Goal: Information Seeking & Learning: Learn about a topic

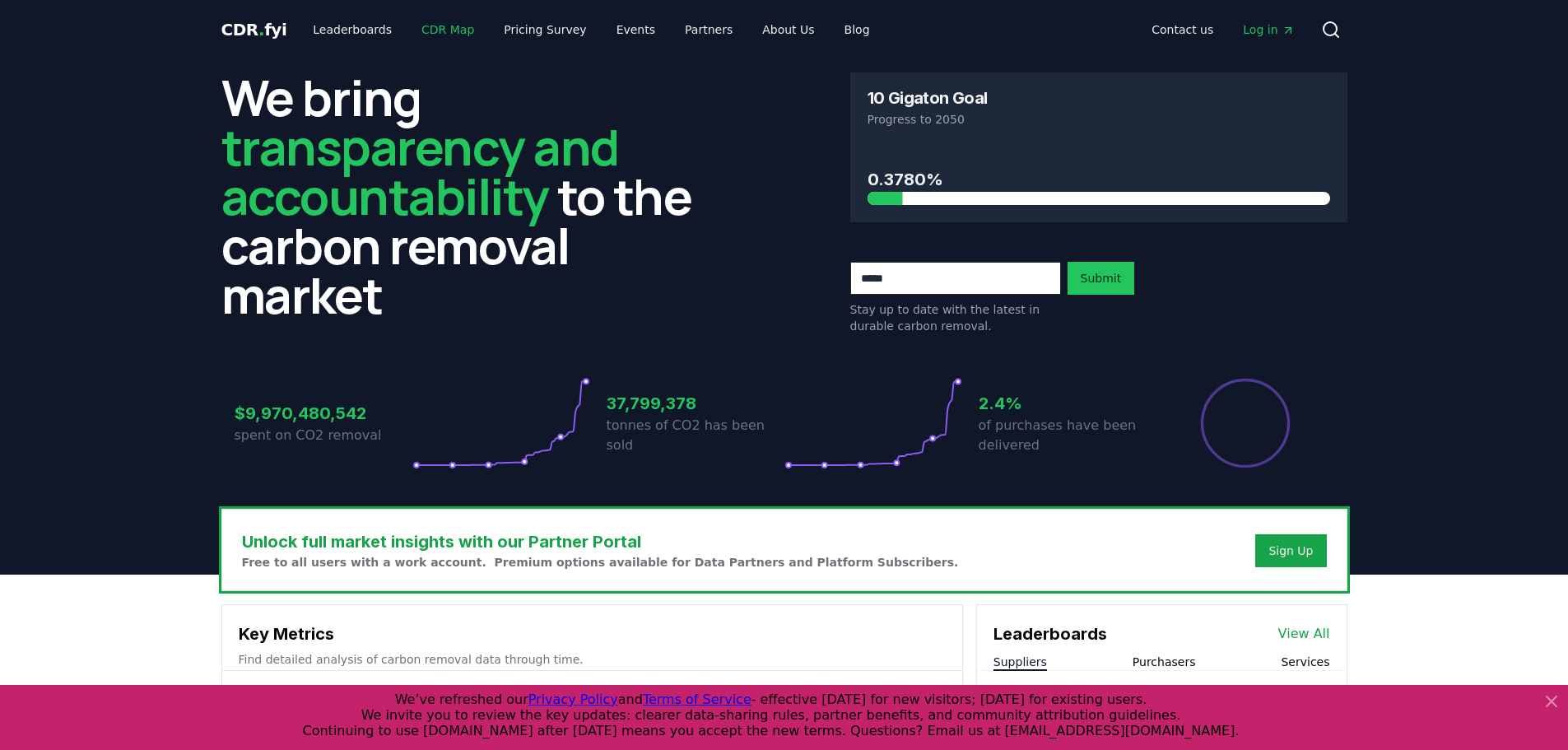
click at [426, 29] on link "CDR Map" at bounding box center [447, 29] width 79 height 29
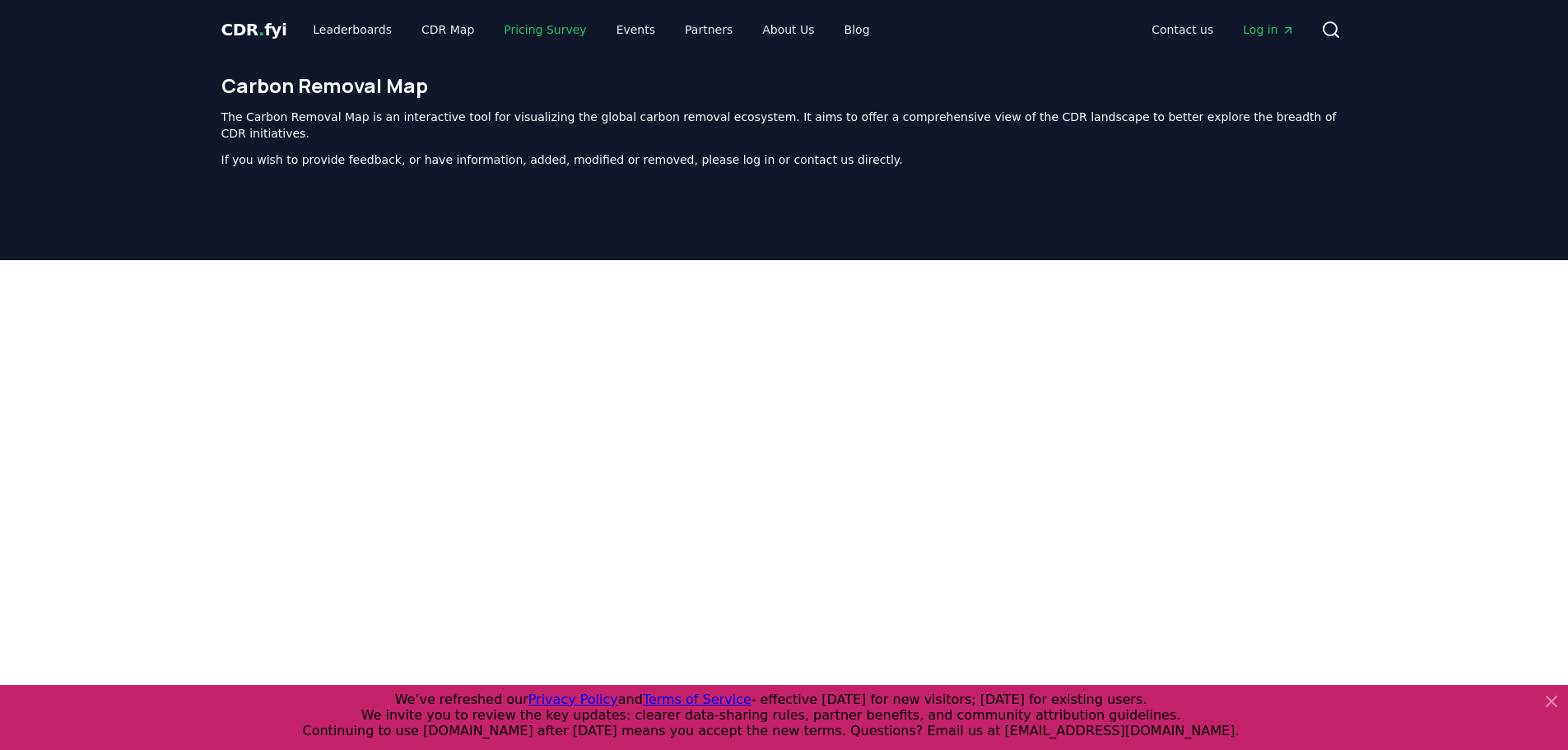
click at [514, 30] on link "Pricing Survey" at bounding box center [545, 29] width 109 height 29
click at [408, 24] on link "CDR Map" at bounding box center [447, 29] width 79 height 29
click at [335, 33] on link "Leaderboards" at bounding box center [352, 29] width 105 height 29
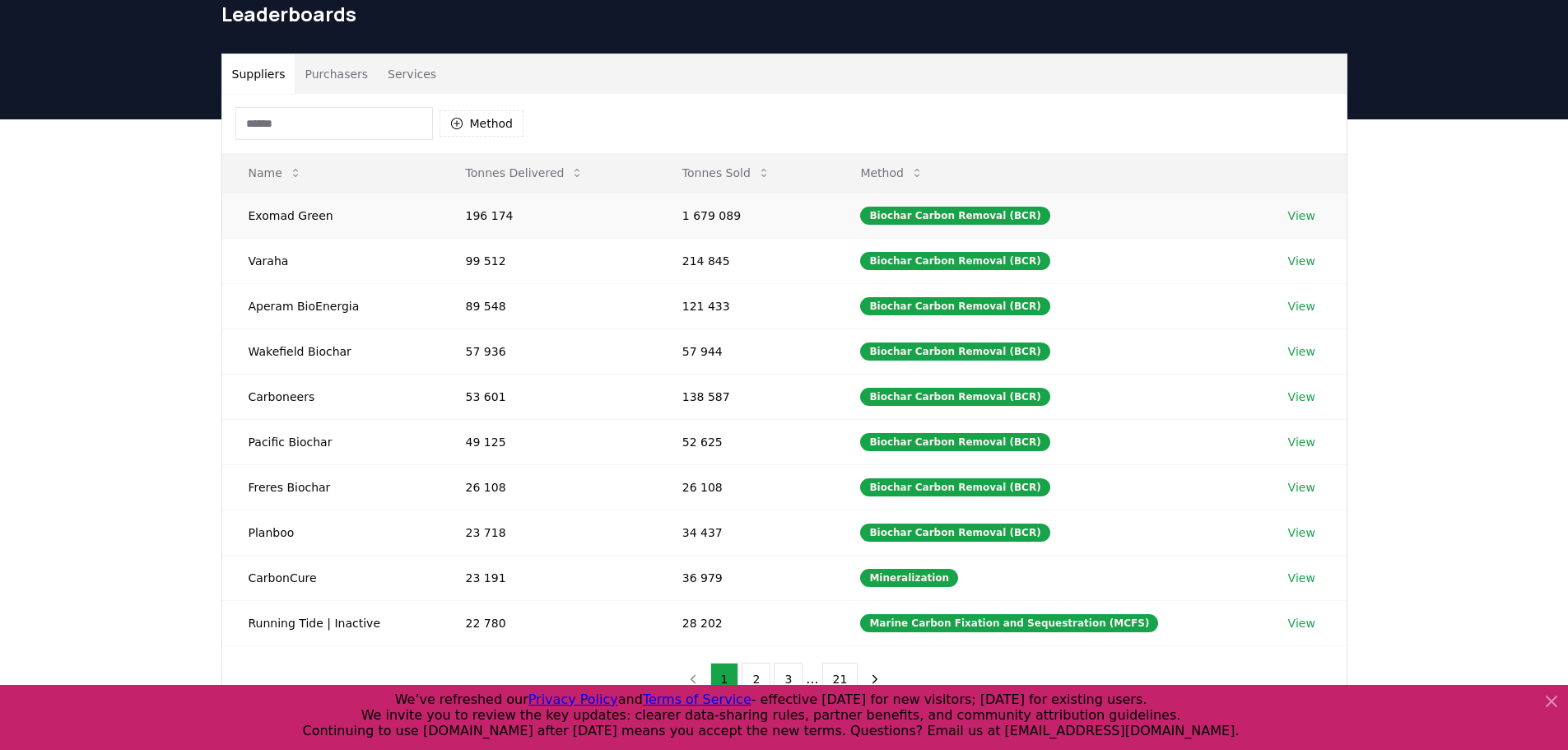
scroll to position [165, 0]
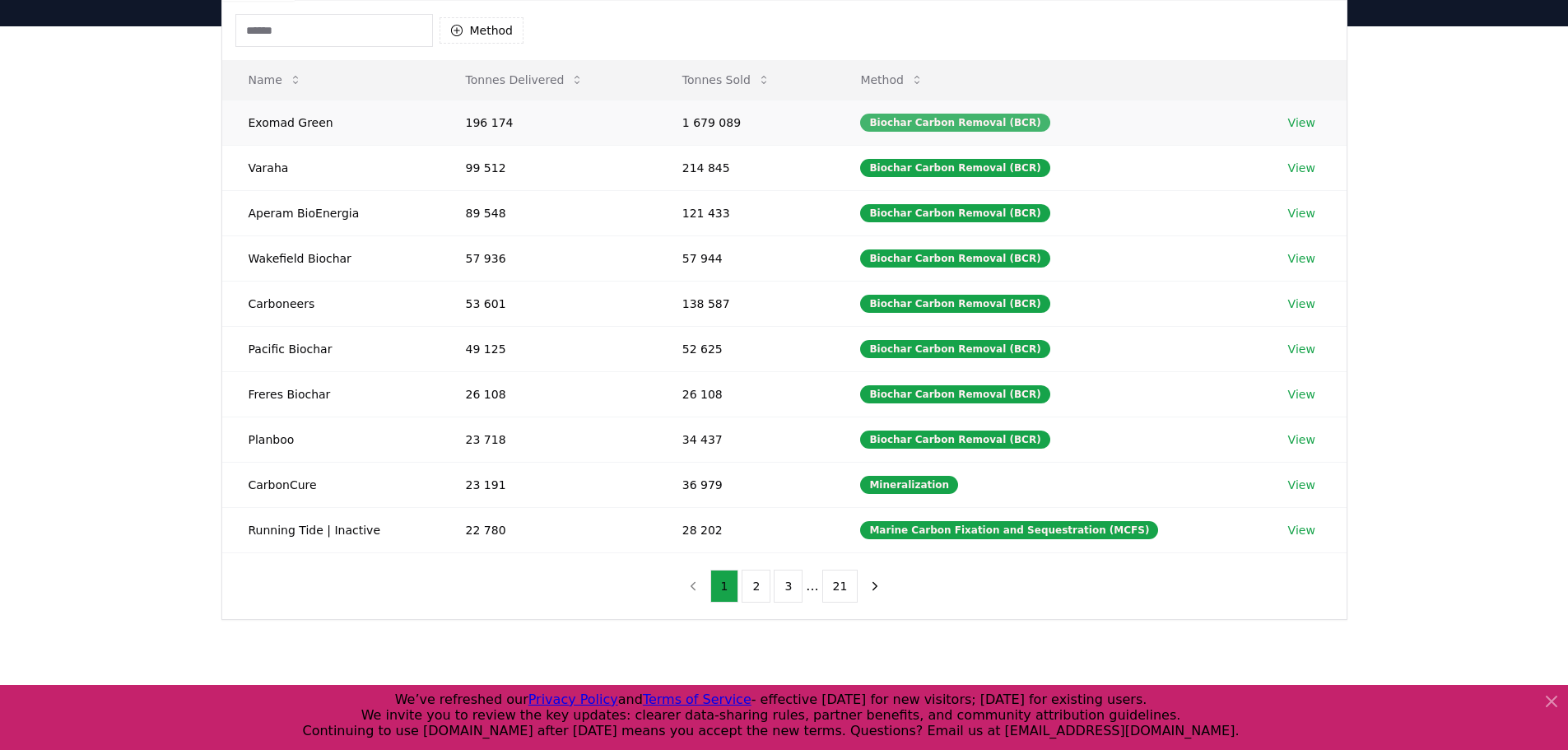
click at [989, 121] on div "Biochar Carbon Removal (BCR)" at bounding box center [955, 123] width 189 height 18
drag, startPoint x: 373, startPoint y: 215, endPoint x: 238, endPoint y: 217, distance: 135.0
click at [238, 217] on td "Aperam BioEnergia" at bounding box center [331, 212] width 217 height 45
copy td "Aperam BioEnergia"
click at [177, 244] on div "Suppliers Purchasers Services Method Name Tonnes Delivered Tonnes Sold Method E…" at bounding box center [784, 356] width 1568 height 660
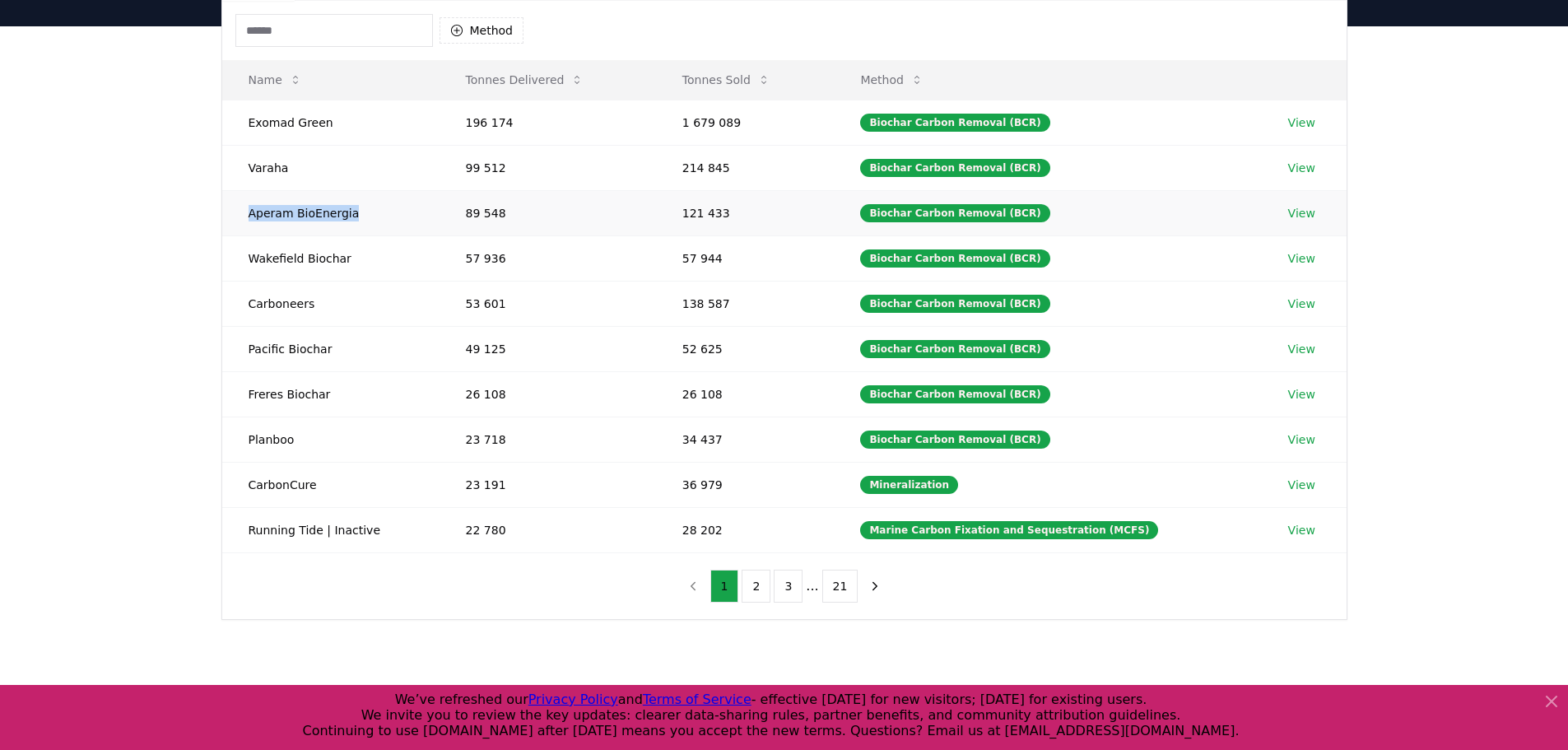
drag, startPoint x: 241, startPoint y: 216, endPoint x: 423, endPoint y: 219, distance: 182.0
click at [423, 219] on td "Aperam BioEnergia" at bounding box center [331, 212] width 217 height 45
click at [160, 279] on div "Suppliers Purchasers Services Method Name Tonnes Delivered Tonnes Sold Method E…" at bounding box center [784, 356] width 1568 height 660
click at [958, 120] on div "Biochar Carbon Removal (BCR)" at bounding box center [955, 123] width 189 height 18
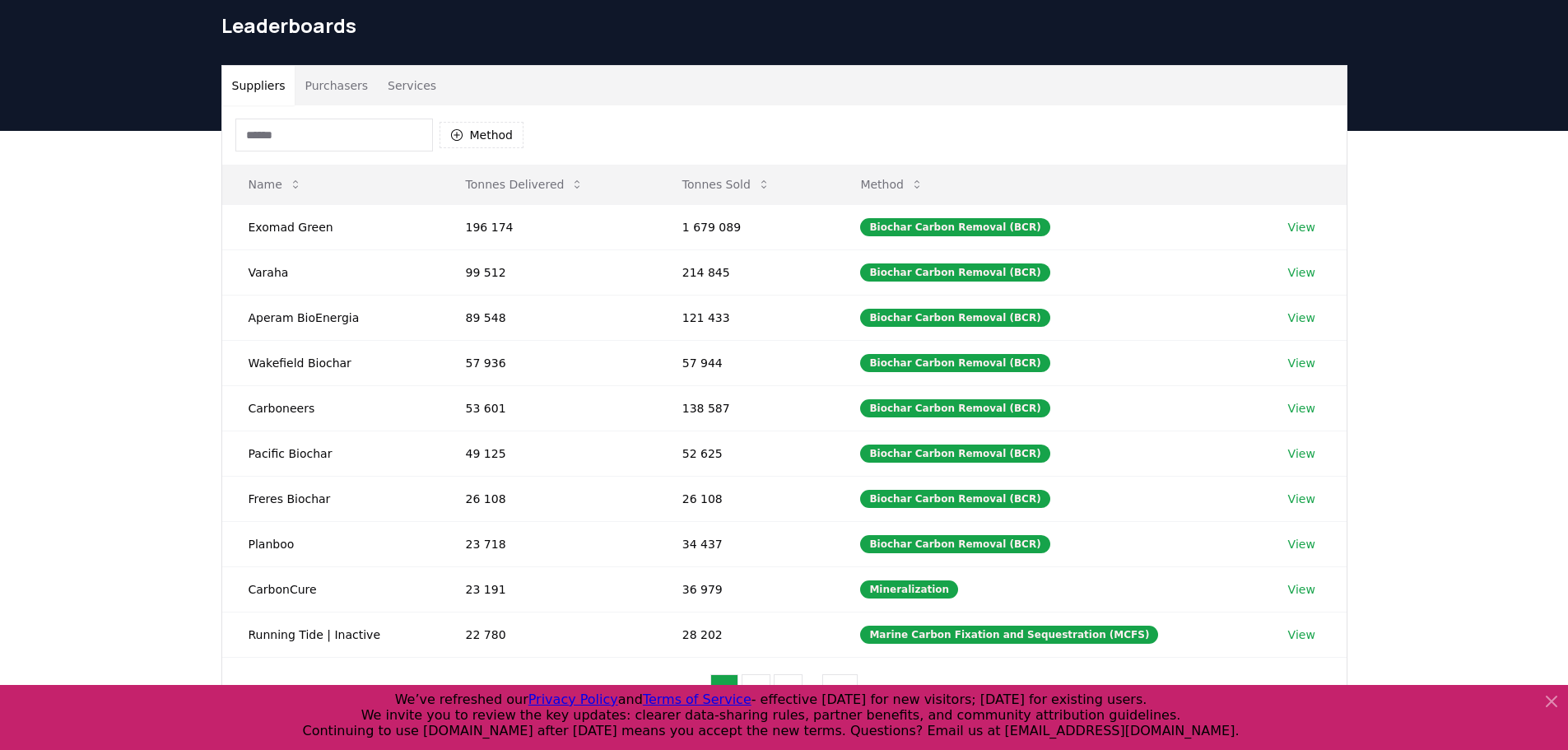
scroll to position [0, 0]
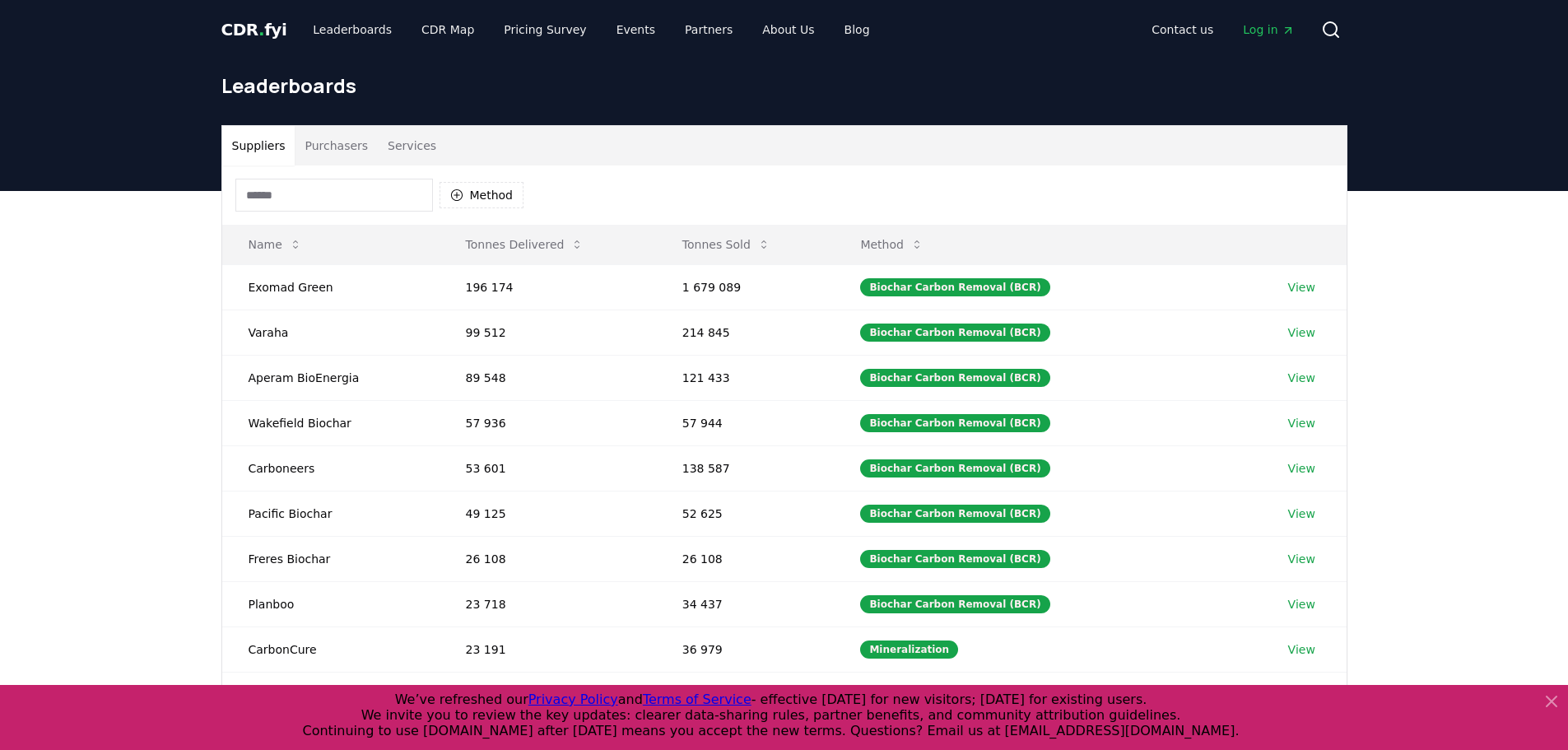
click at [378, 131] on button "Services" at bounding box center [412, 145] width 69 height 39
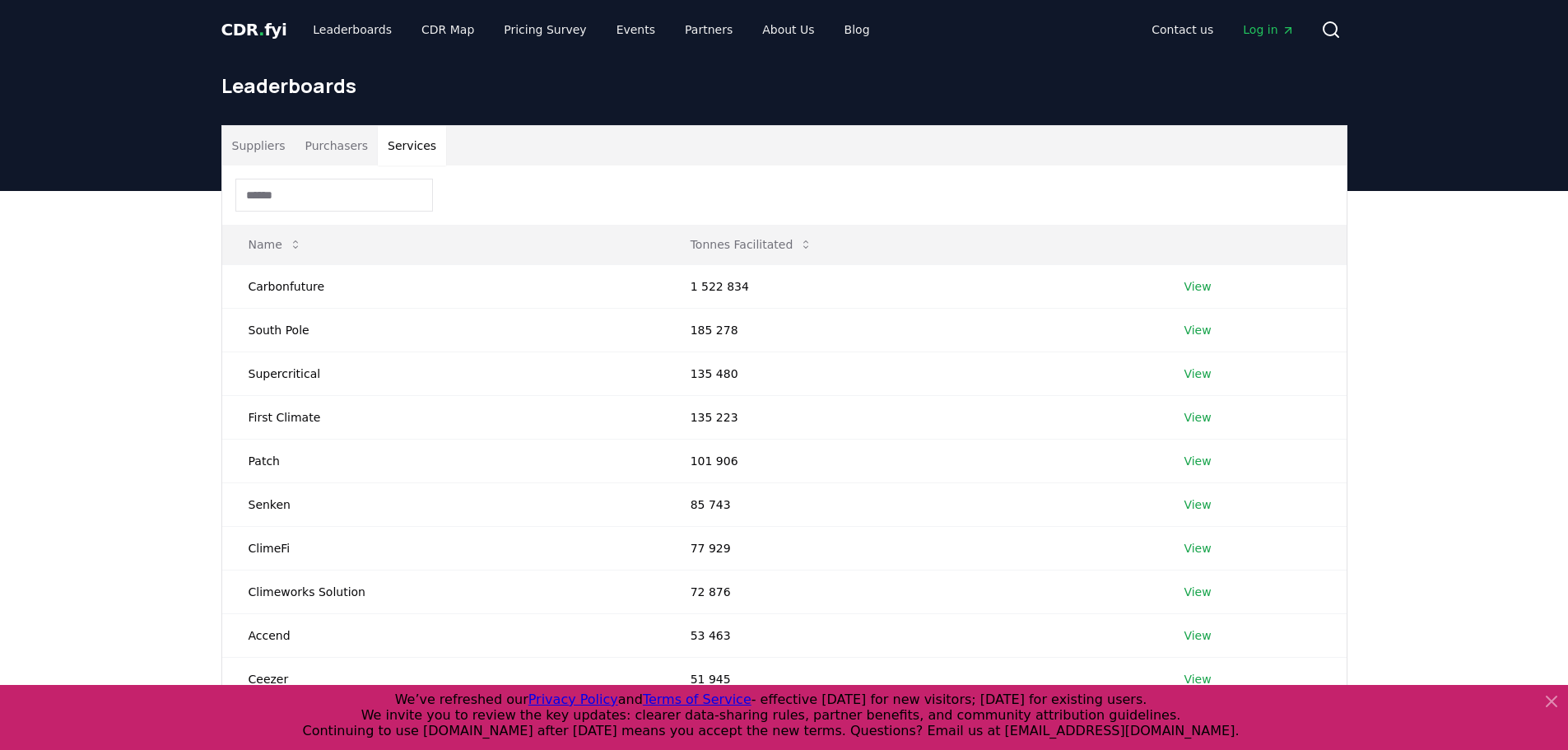
click at [356, 133] on button "Purchasers" at bounding box center [335, 145] width 83 height 39
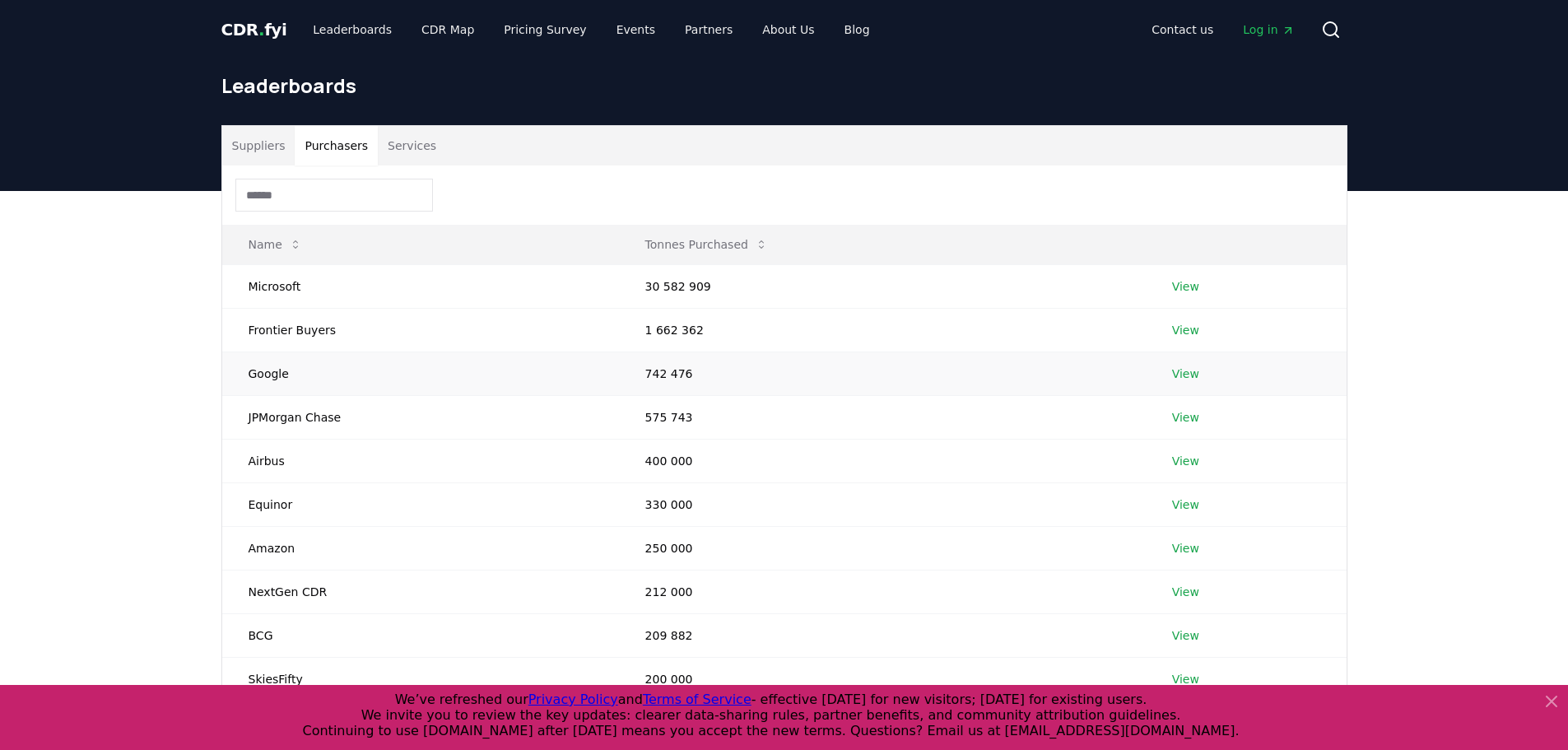
click at [277, 372] on td "Google" at bounding box center [421, 373] width 397 height 43
click at [491, 23] on link "Pricing Survey" at bounding box center [545, 29] width 109 height 29
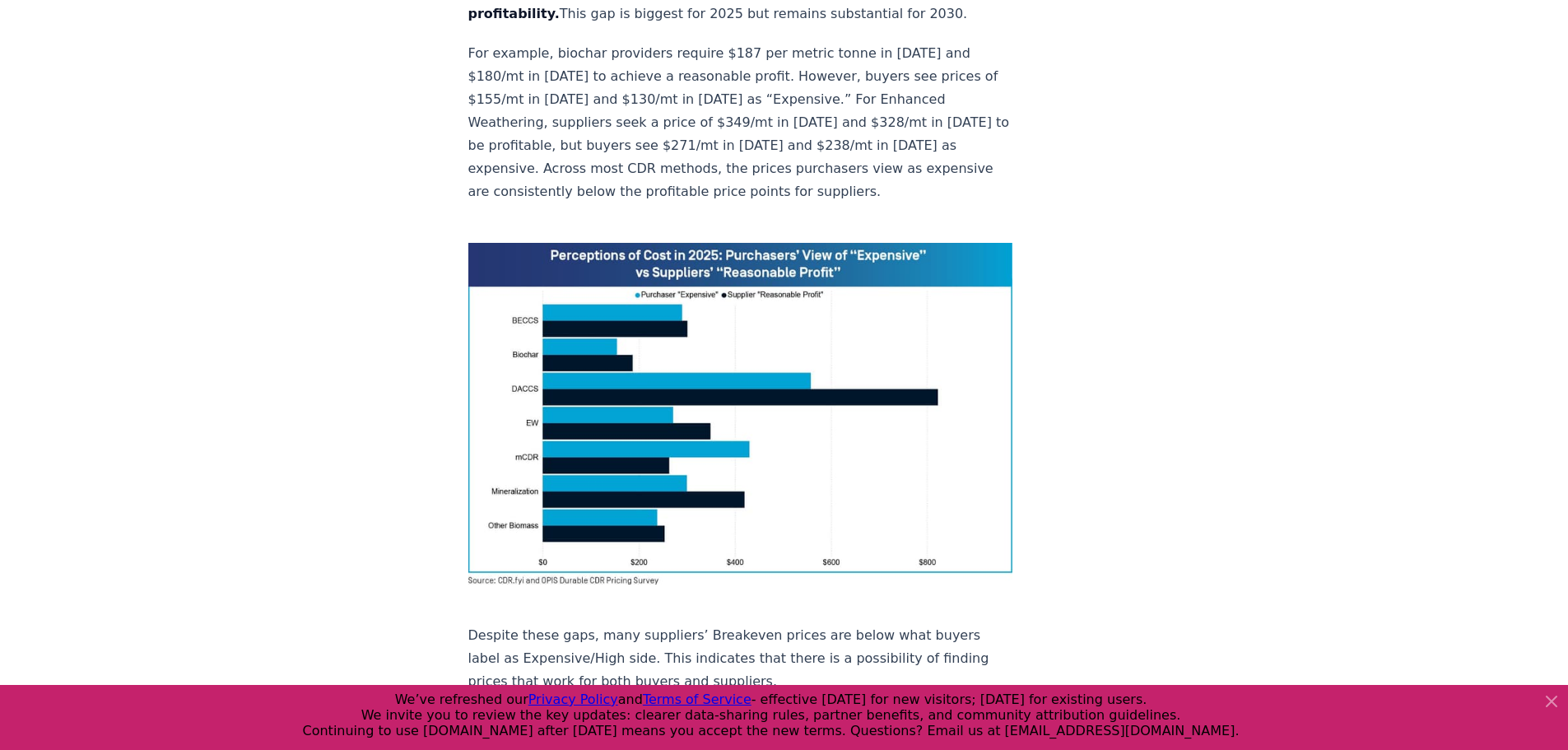
scroll to position [1235, 0]
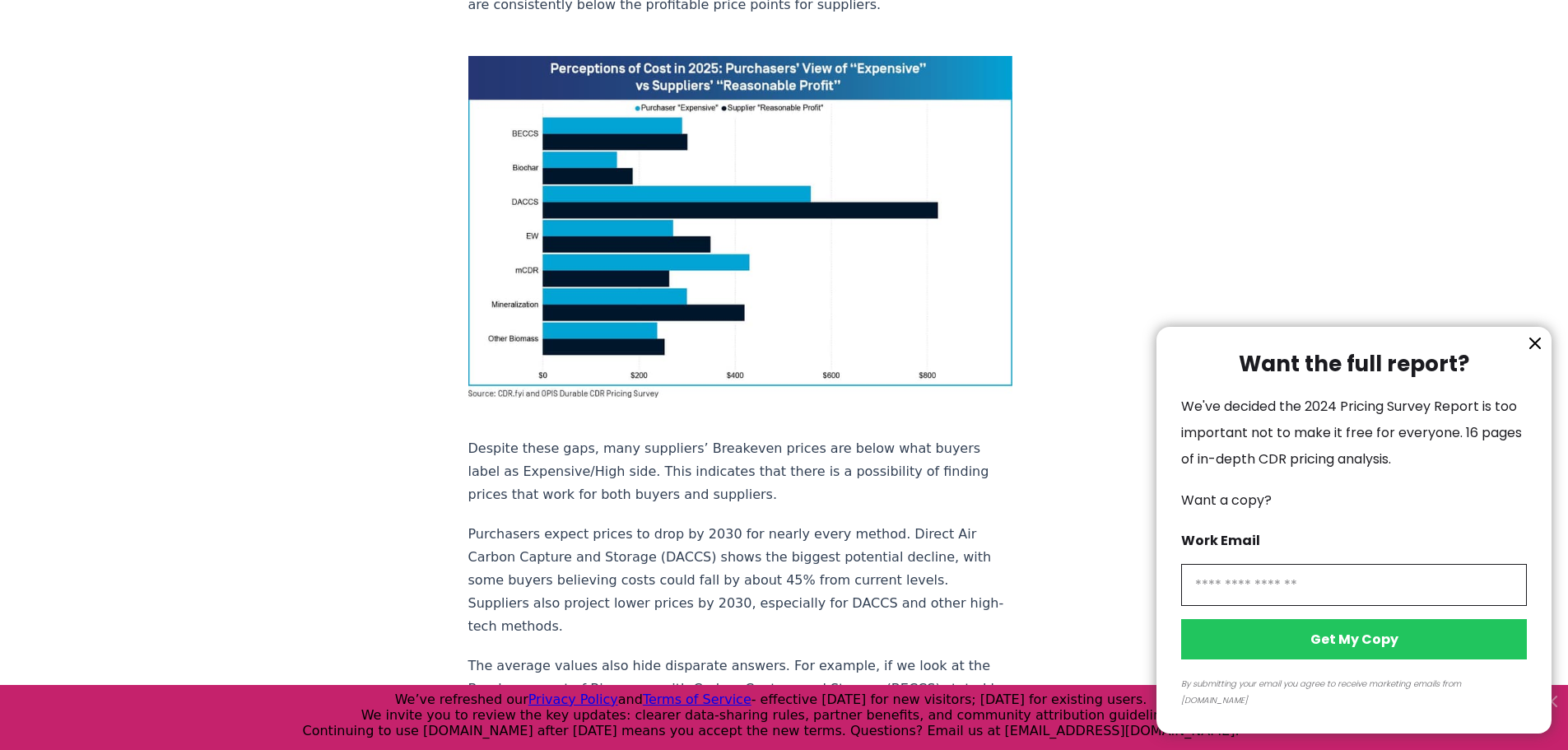
click at [1536, 352] on icon "information" at bounding box center [1535, 344] width 20 height 20
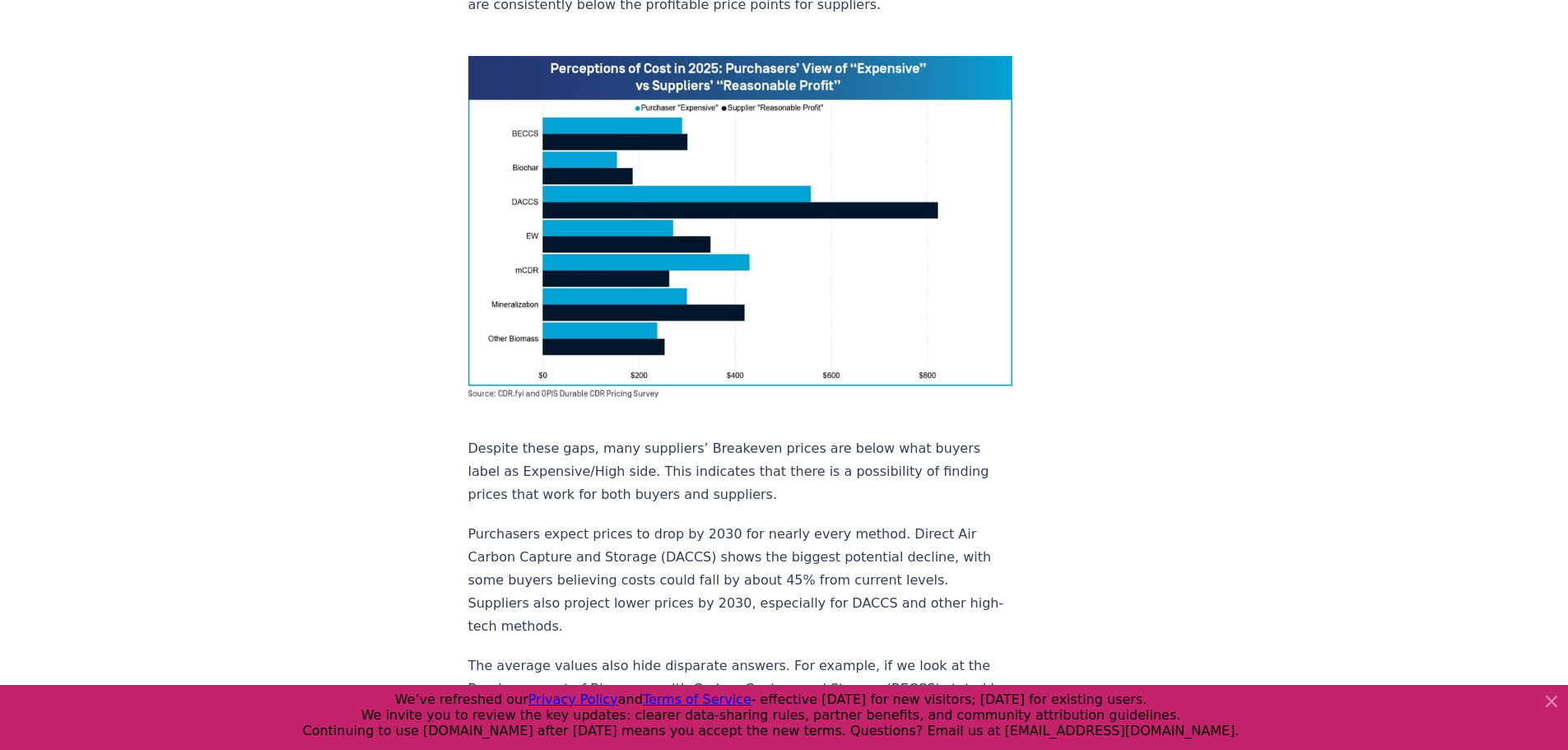
scroll to position [0, 0]
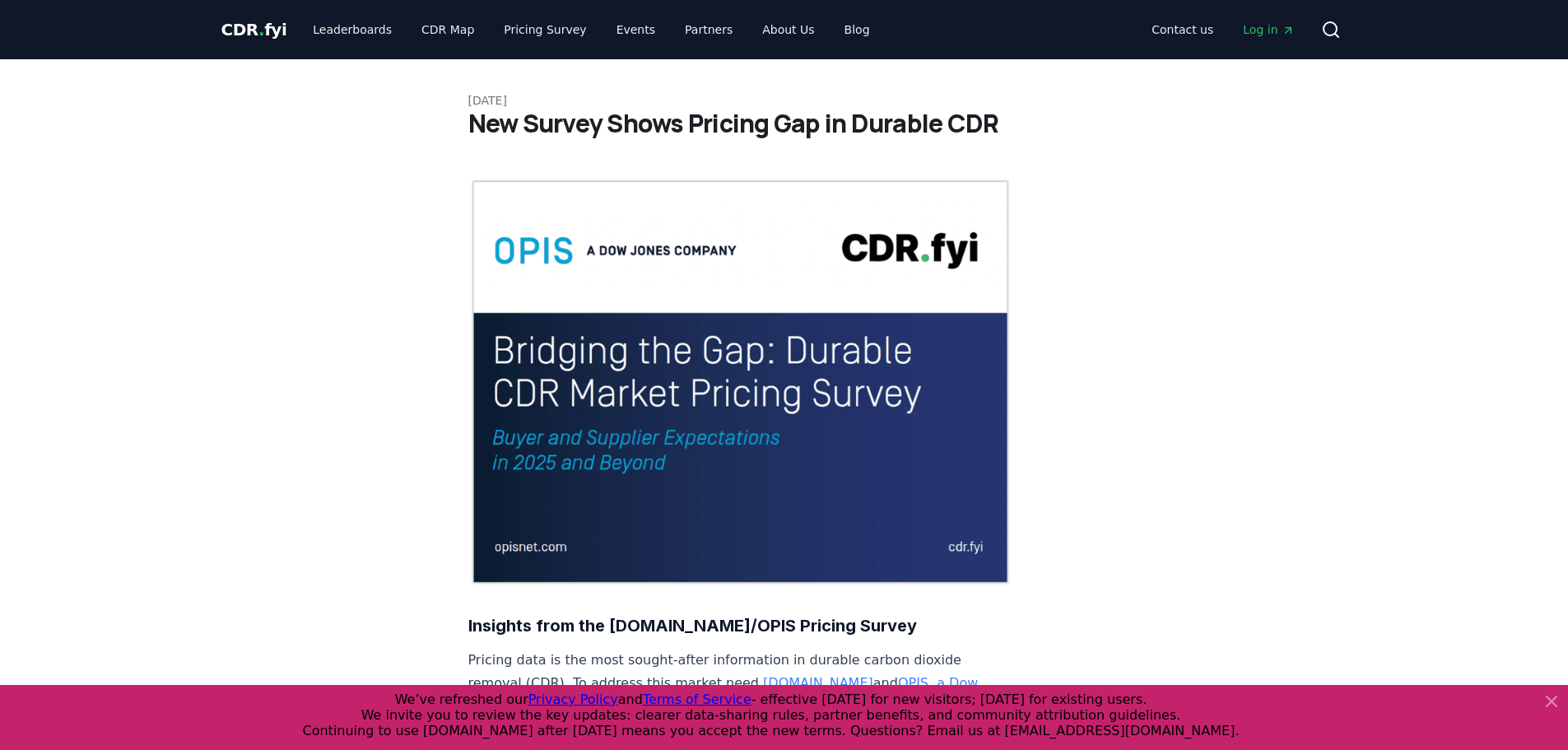
click at [324, 7] on div "CDR . fyi Leaderboards CDR Map Pricing Survey Events Partners About Us Blog Con…" at bounding box center [784, 29] width 1126 height 59
click at [340, 29] on link "Leaderboards" at bounding box center [352, 29] width 105 height 29
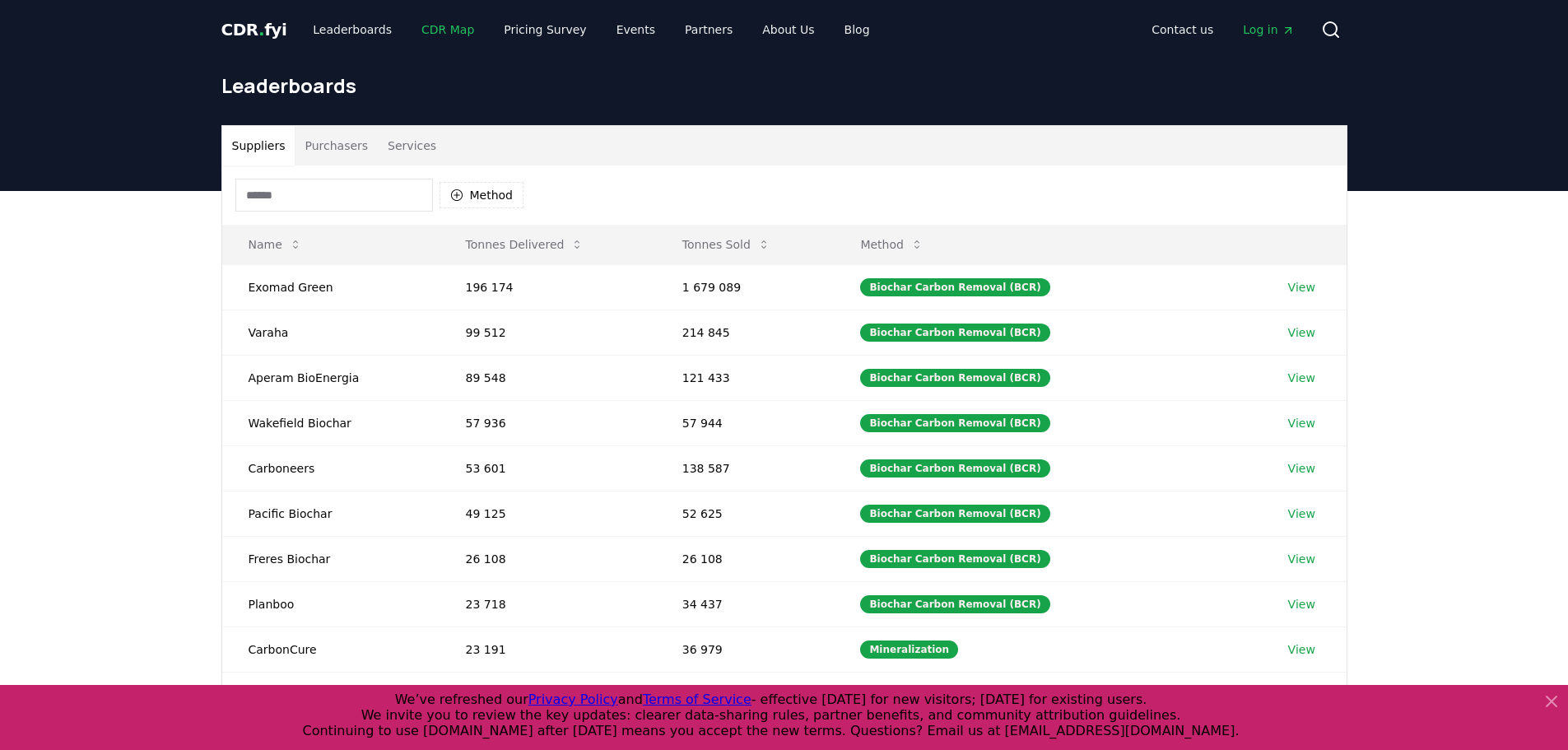
click at [446, 27] on link "CDR Map" at bounding box center [447, 29] width 79 height 29
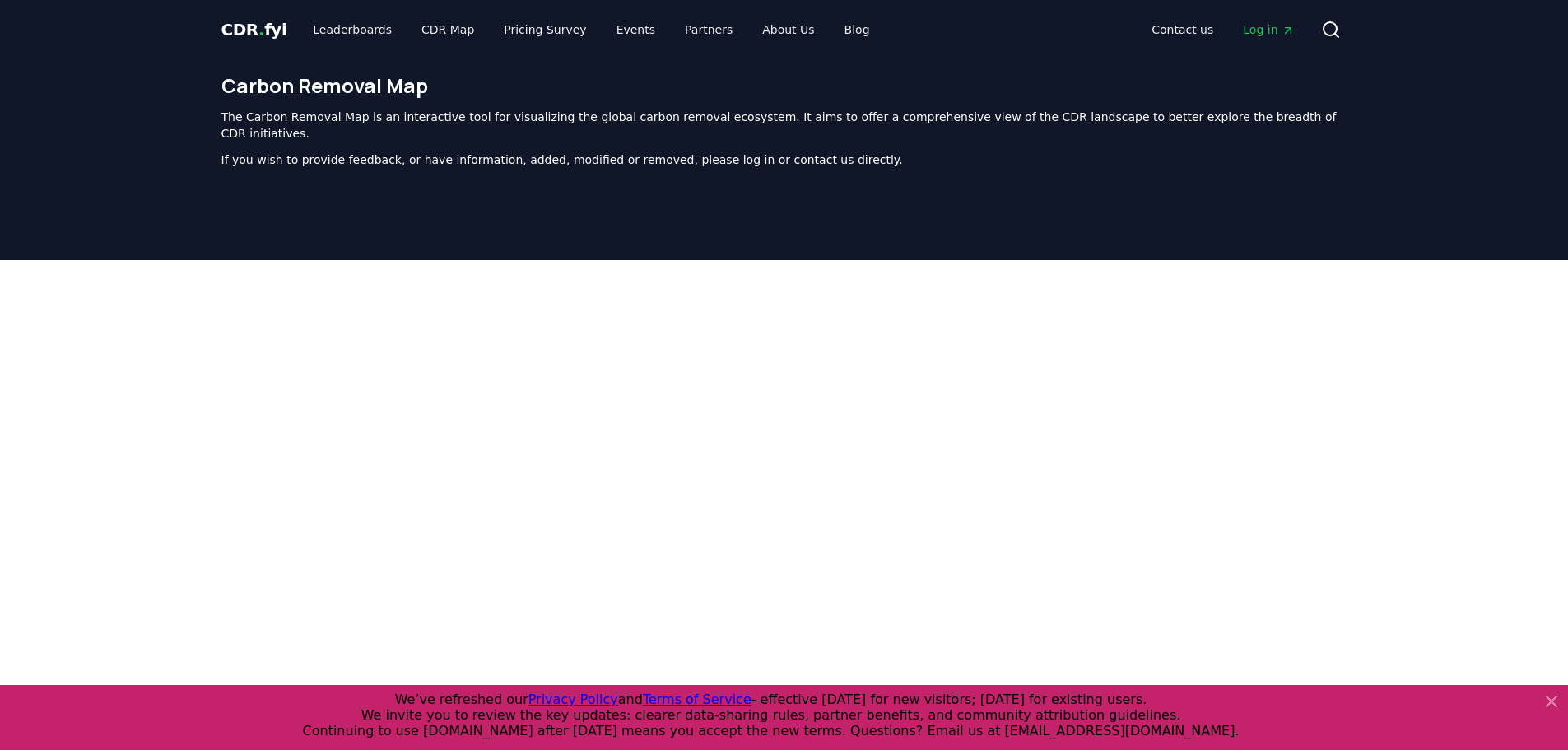
click at [276, 20] on span "CDR . fyi" at bounding box center [254, 30] width 66 height 20
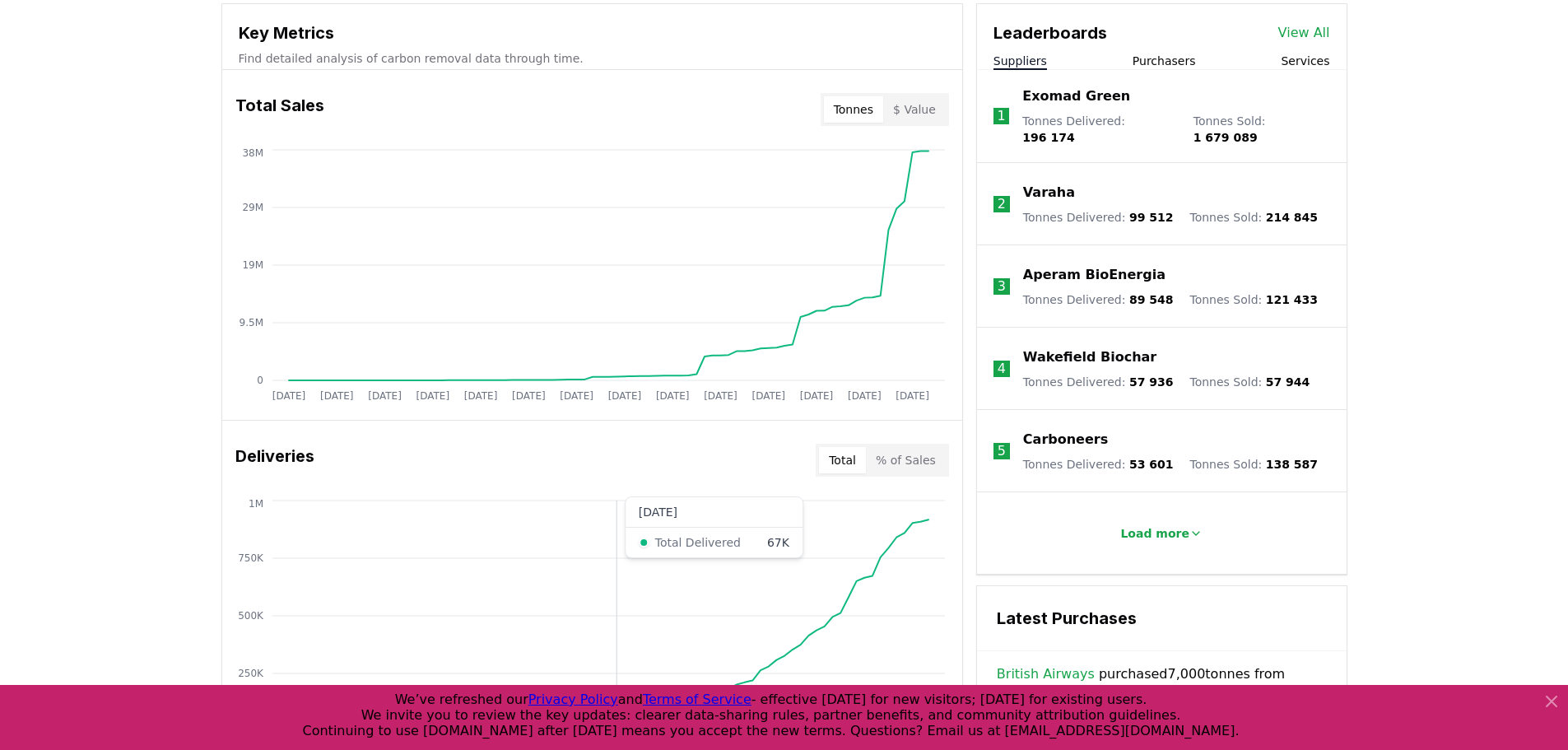
scroll to position [576, 0]
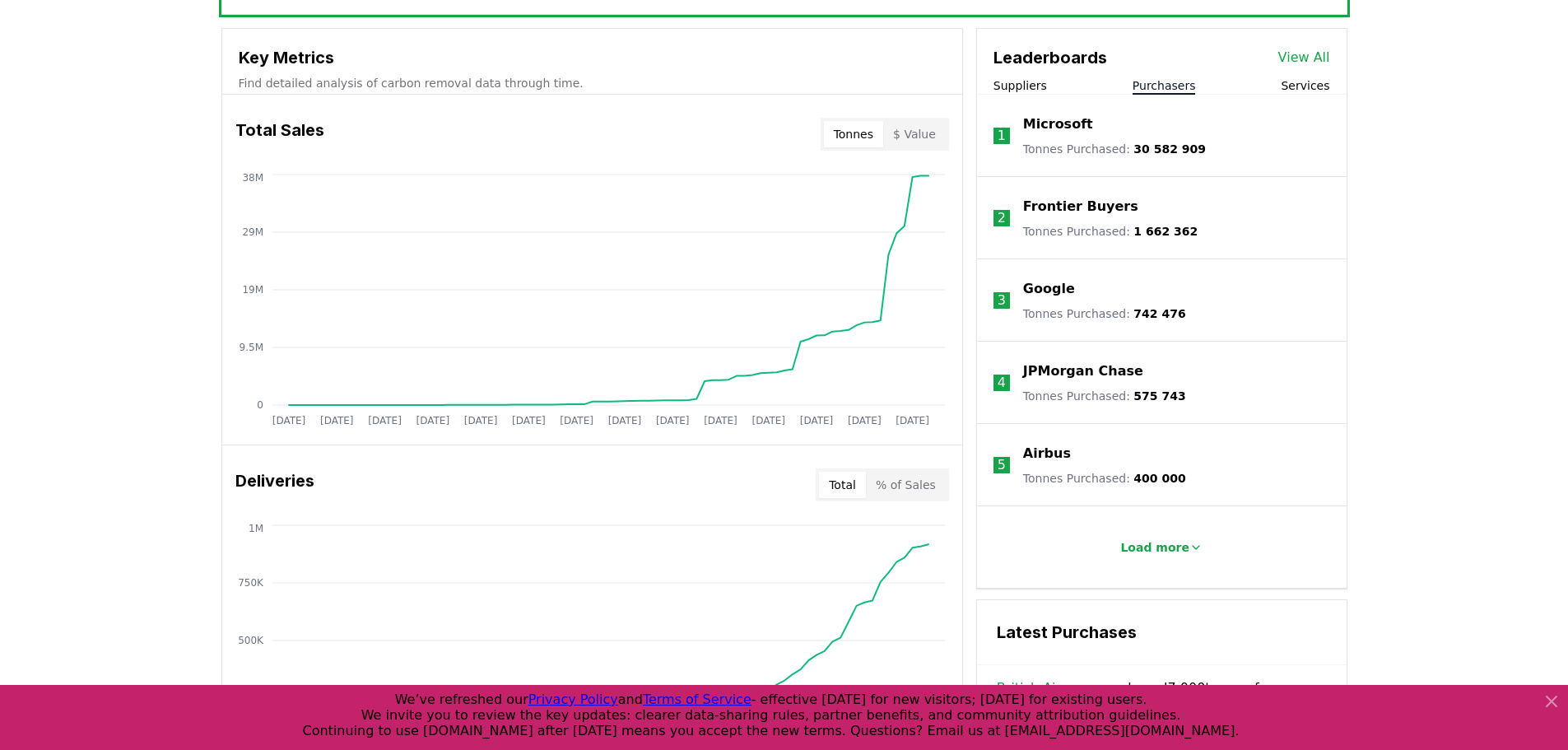
click at [1179, 91] on button "Purchasers" at bounding box center [1165, 86] width 64 height 17
click at [1055, 79] on div "Suppliers Purchasers Services" at bounding box center [1162, 86] width 370 height 18
click at [1028, 85] on button "Suppliers" at bounding box center [1020, 86] width 54 height 17
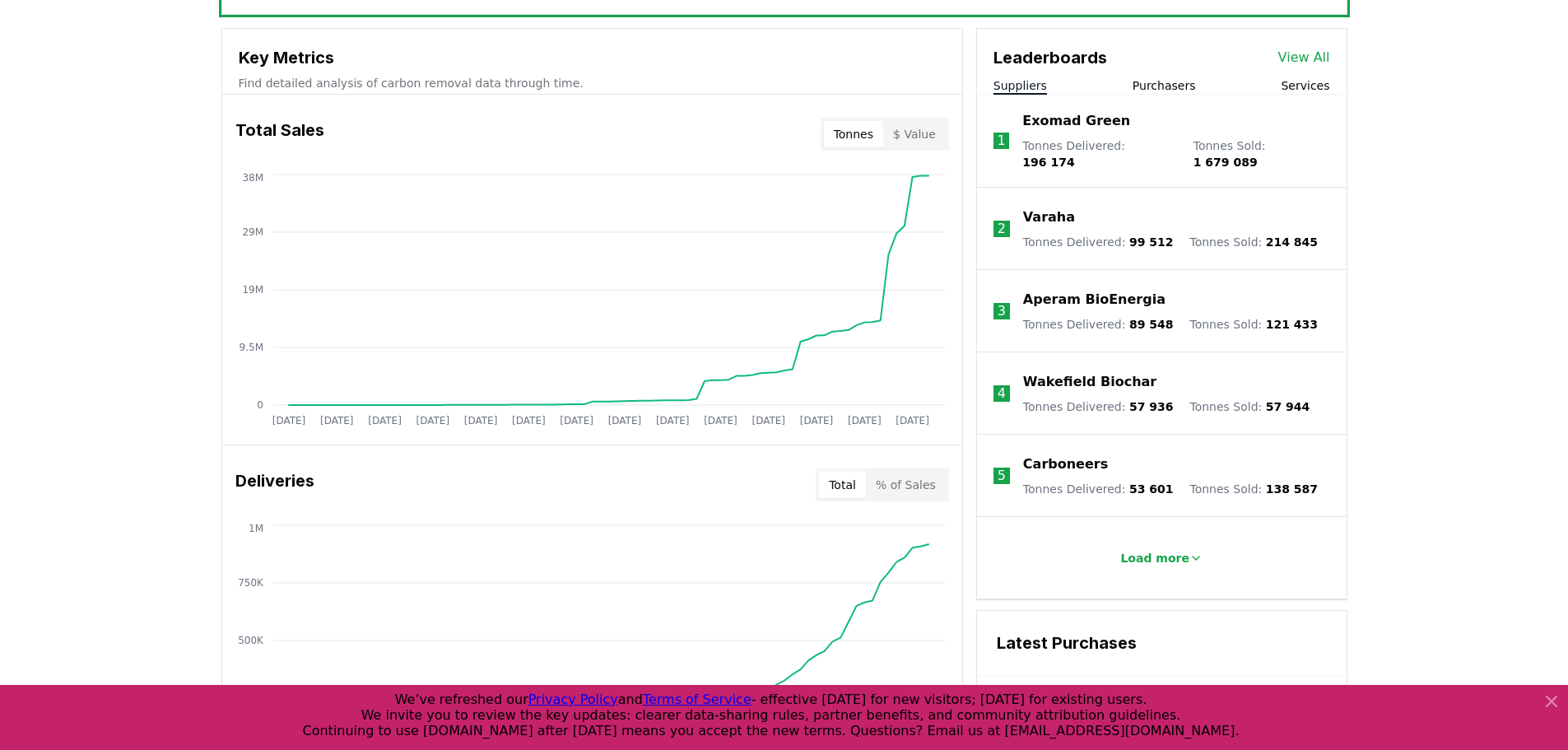
click at [1086, 293] on p "Aperam BioEnergia" at bounding box center [1095, 300] width 142 height 20
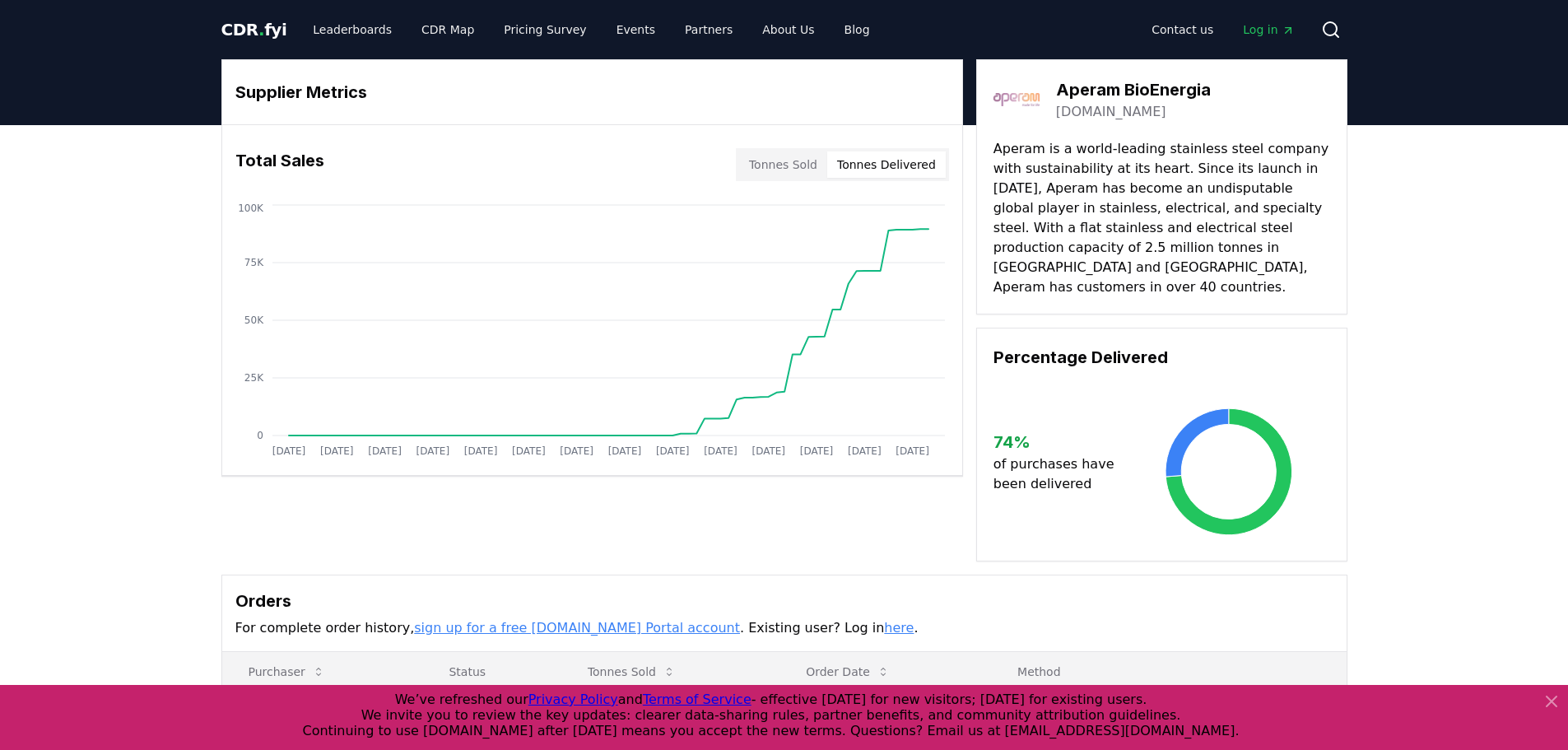
click at [897, 164] on button "Tonnes Delivered" at bounding box center [886, 165] width 119 height 27
click at [807, 151] on div "Tonnes Sold Tonnes Delivered" at bounding box center [842, 164] width 213 height 33
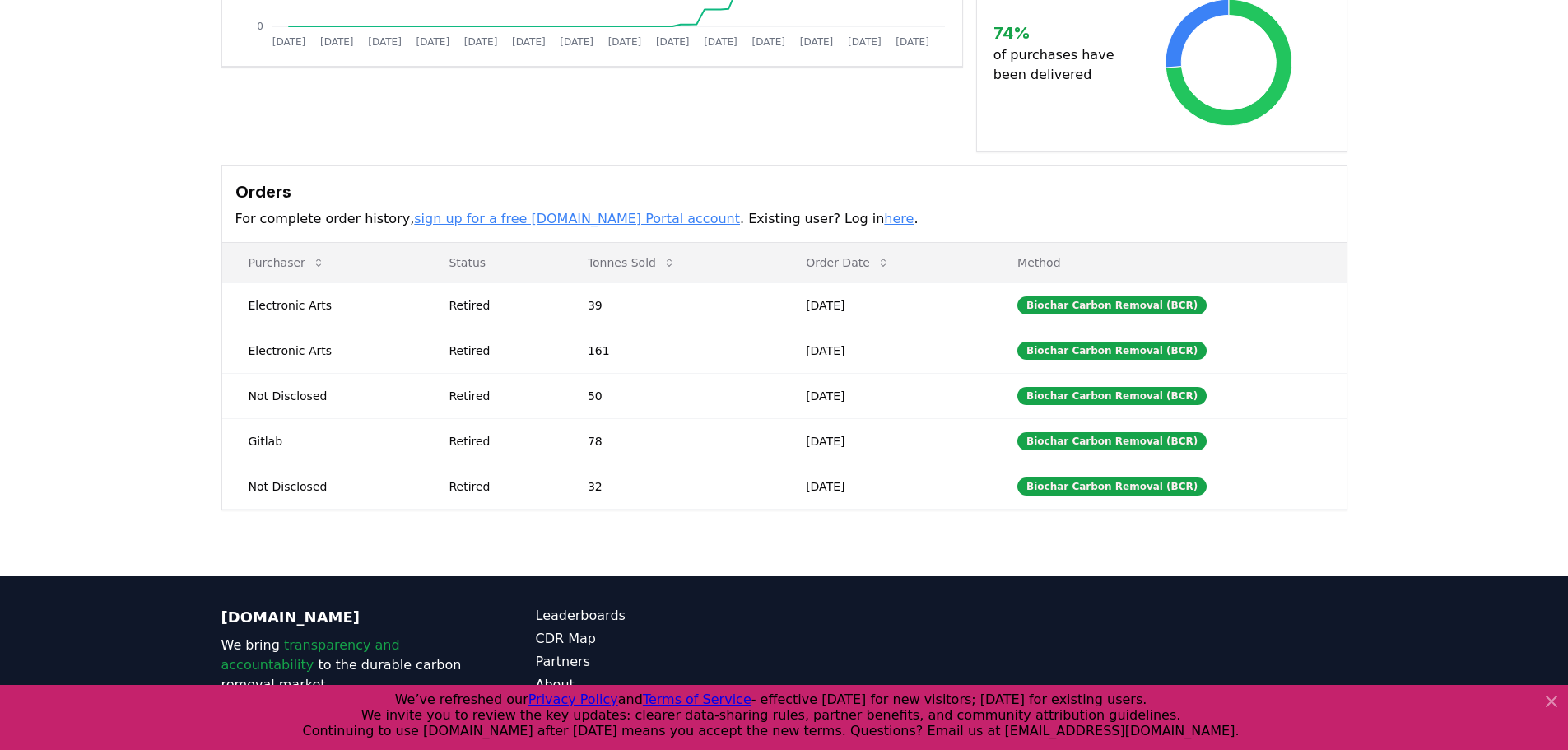
scroll to position [411, 0]
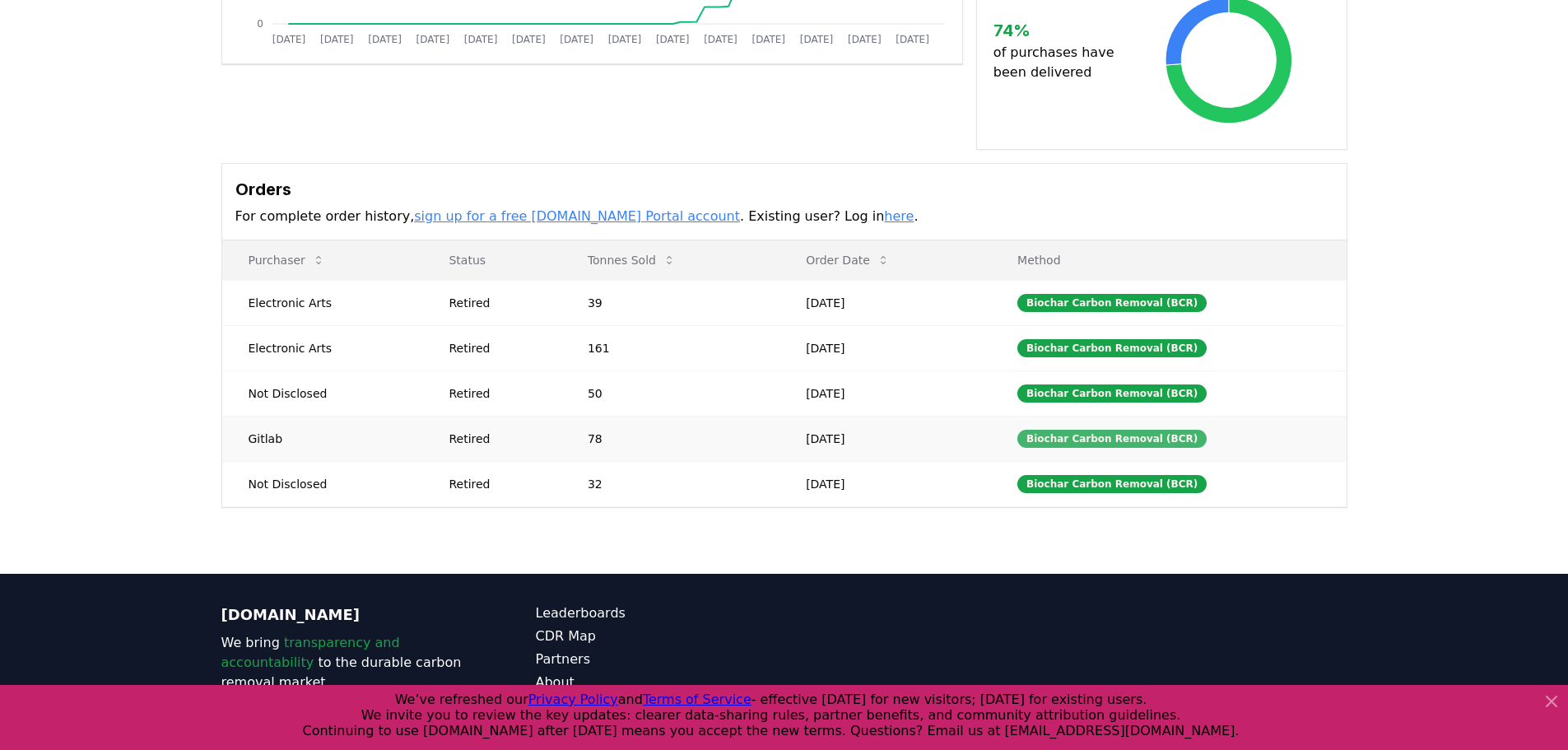
click at [1076, 430] on div "Biochar Carbon Removal (BCR)" at bounding box center [1112, 439] width 189 height 18
click at [1117, 293] on div "Biochar Carbon Removal (BCR)" at bounding box center [1112, 303] width 189 height 18
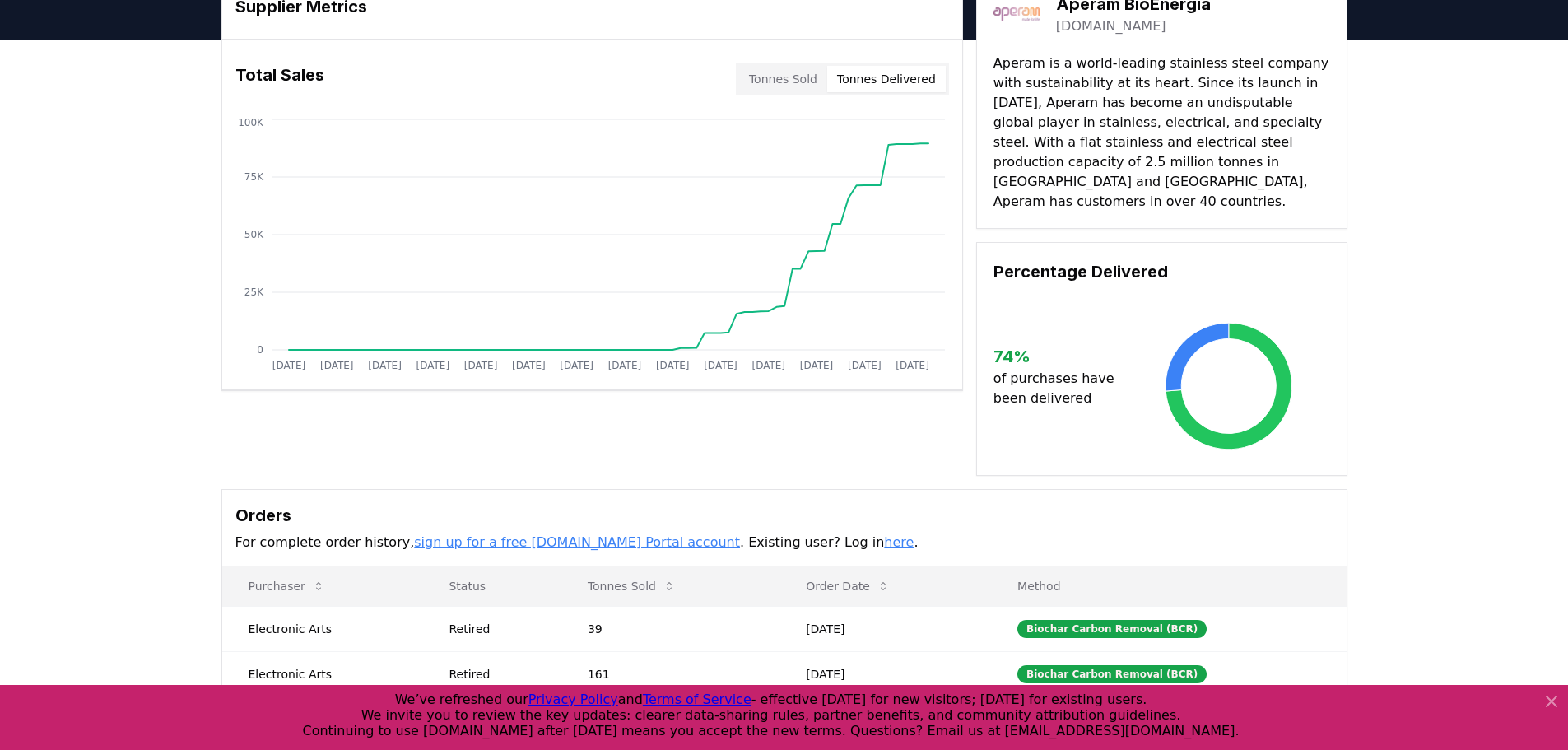
scroll to position [0, 0]
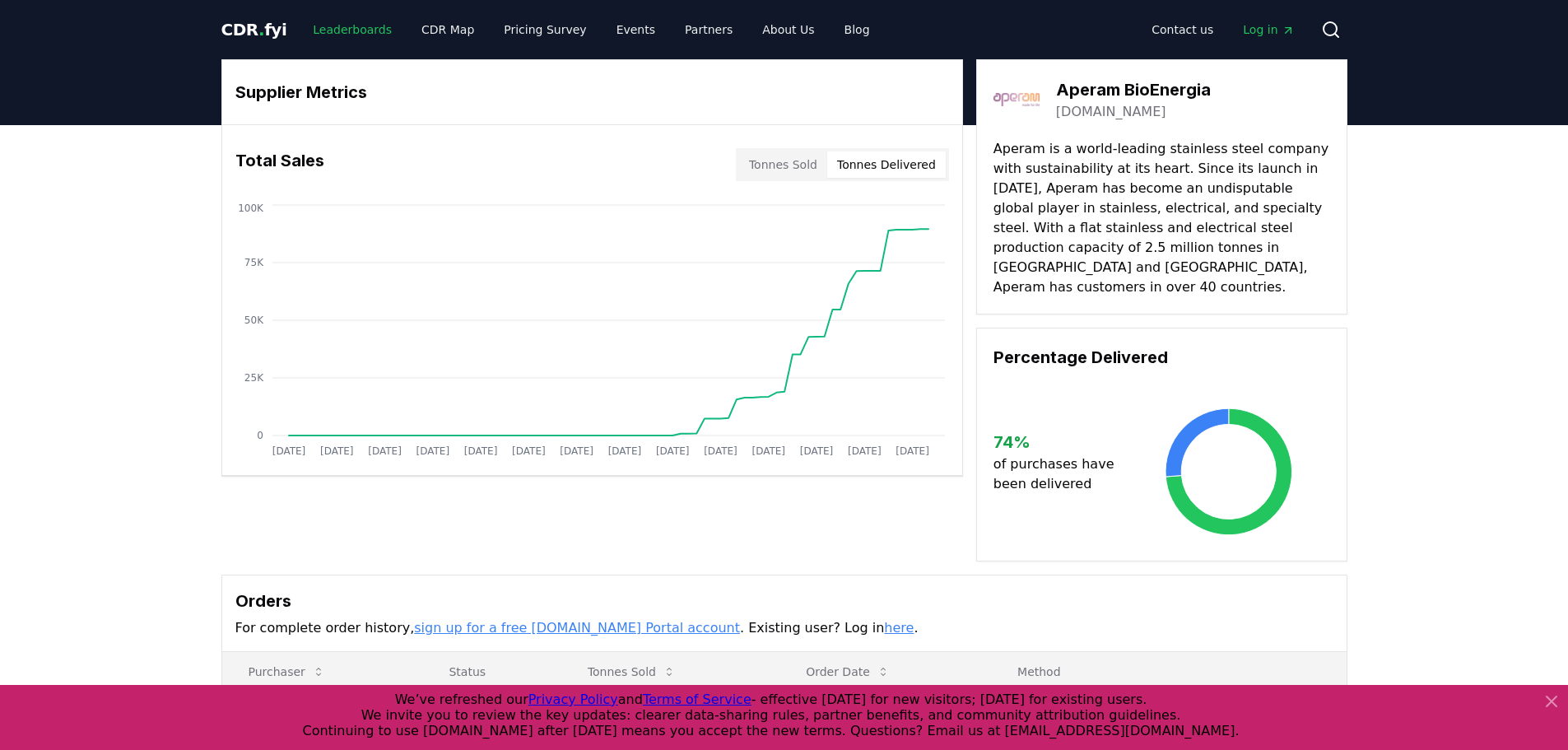
click at [307, 33] on link "Leaderboards" at bounding box center [352, 29] width 105 height 29
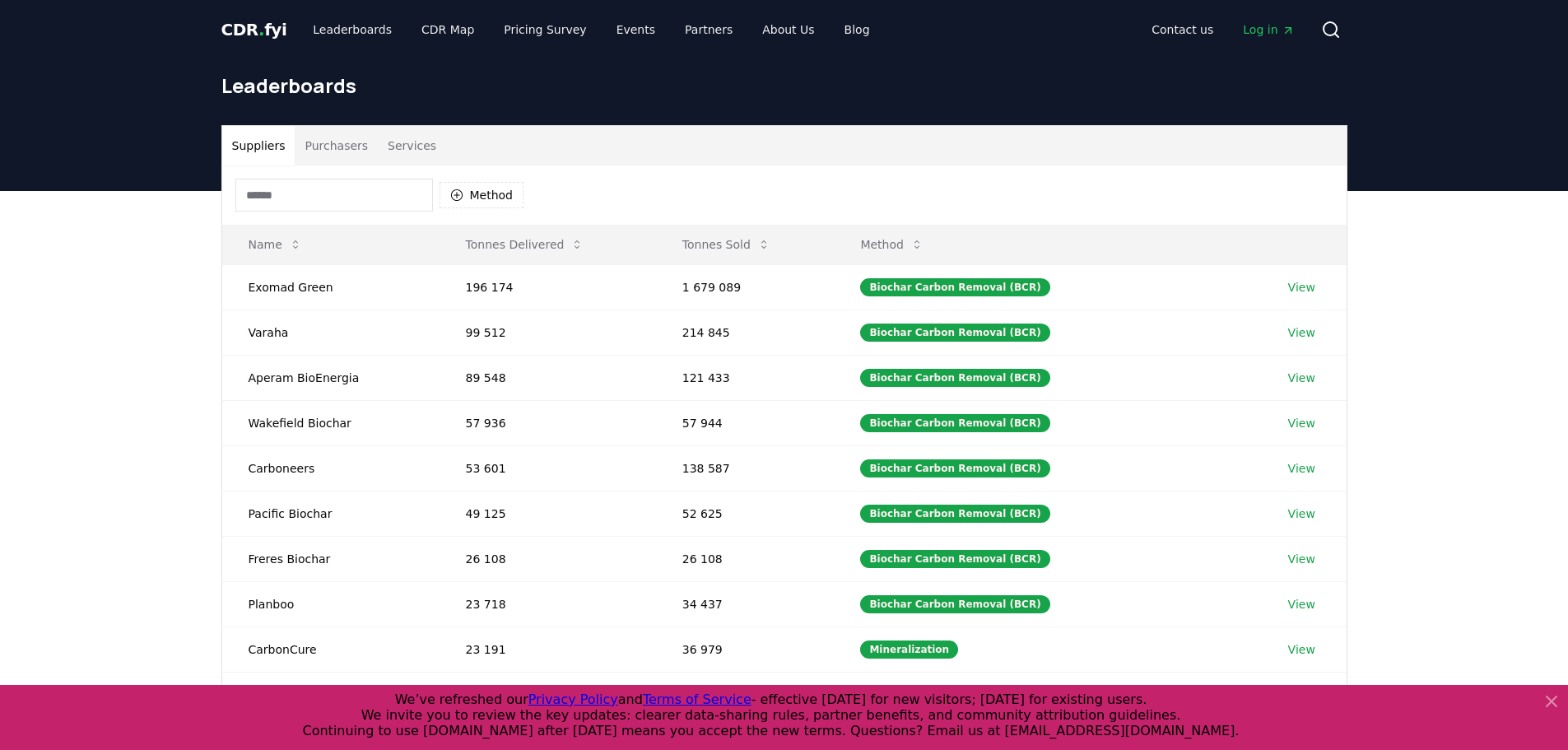
click at [405, 143] on button "Services" at bounding box center [412, 145] width 69 height 39
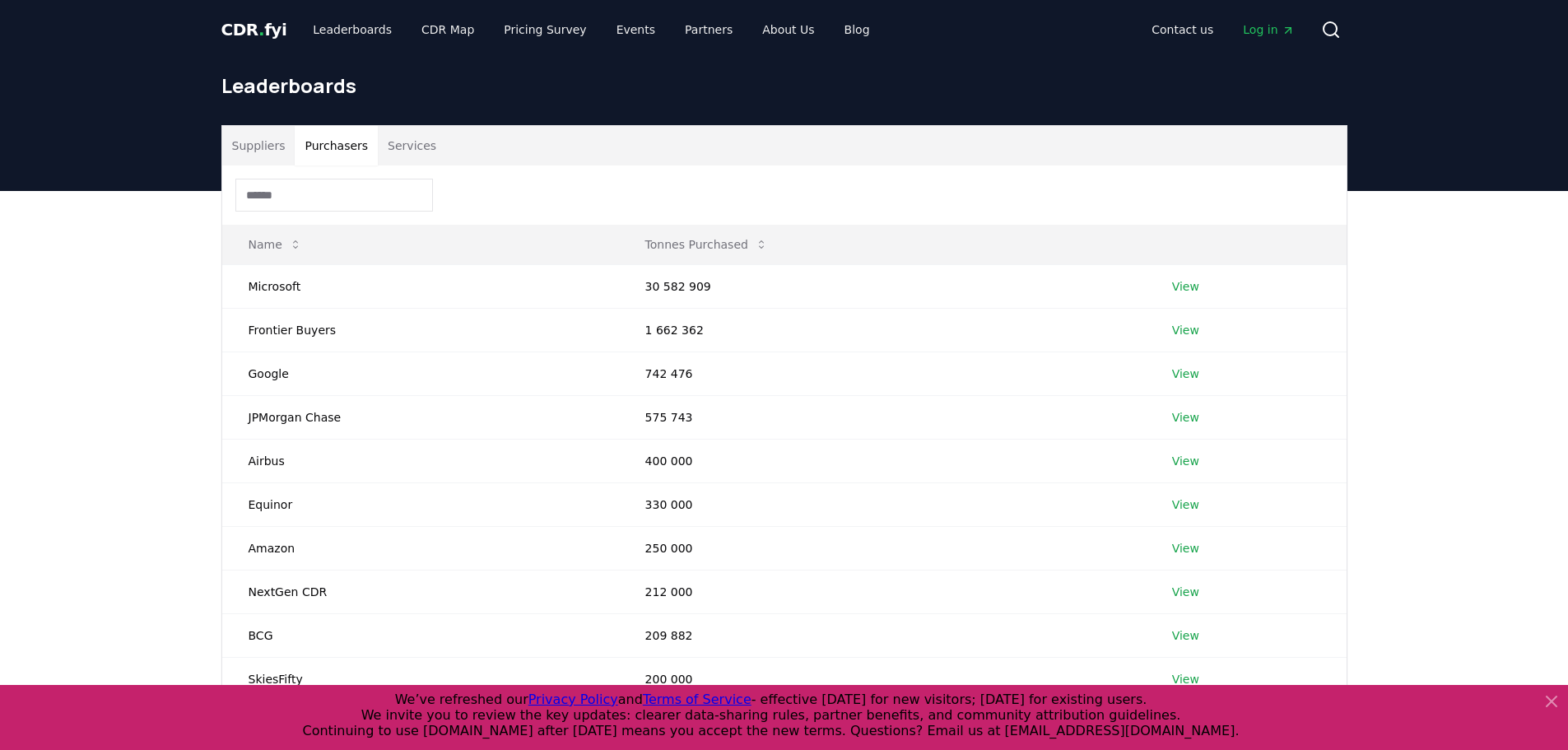
click at [321, 143] on button "Purchasers" at bounding box center [335, 145] width 83 height 39
click at [263, 147] on button "Suppliers" at bounding box center [259, 145] width 74 height 39
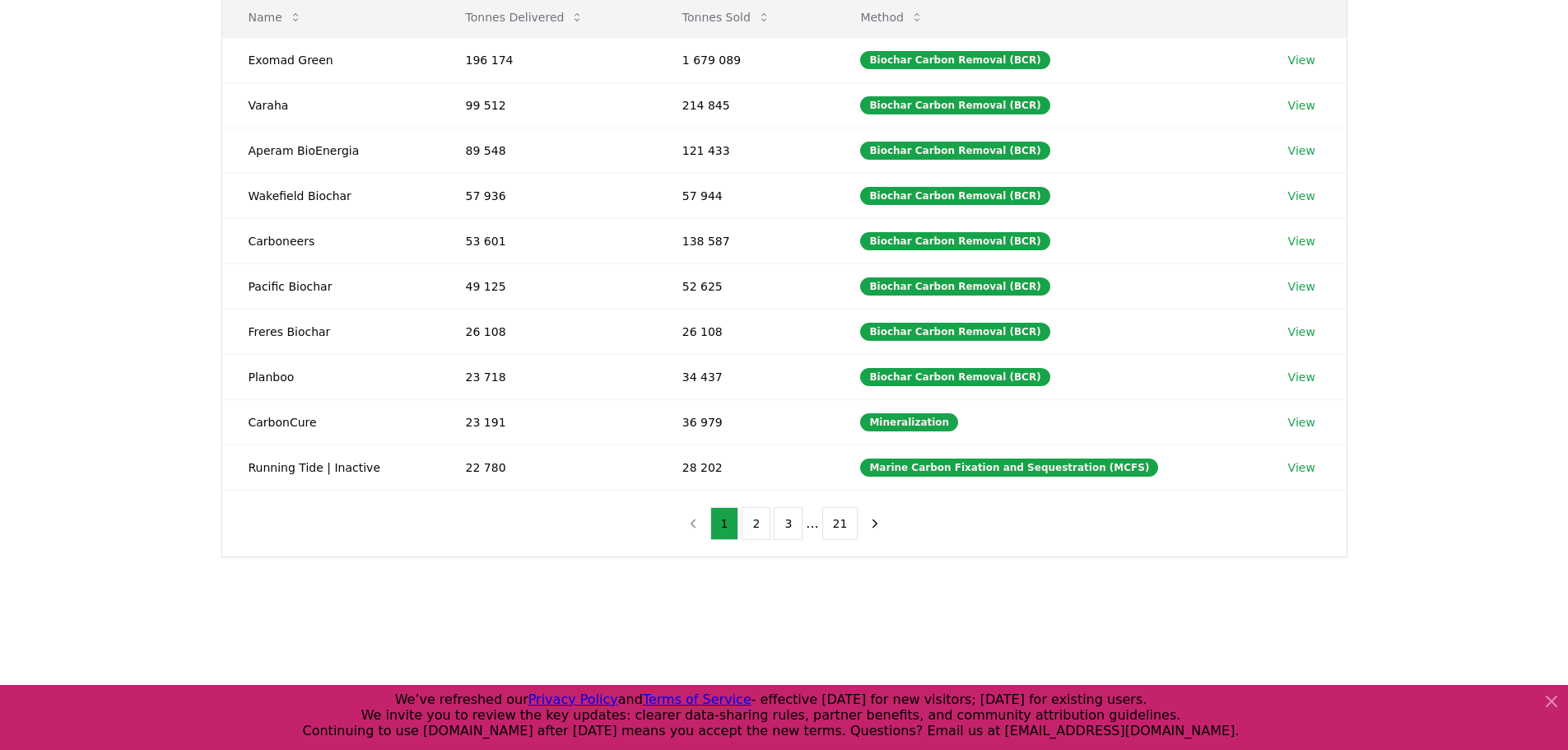
scroll to position [247, 0]
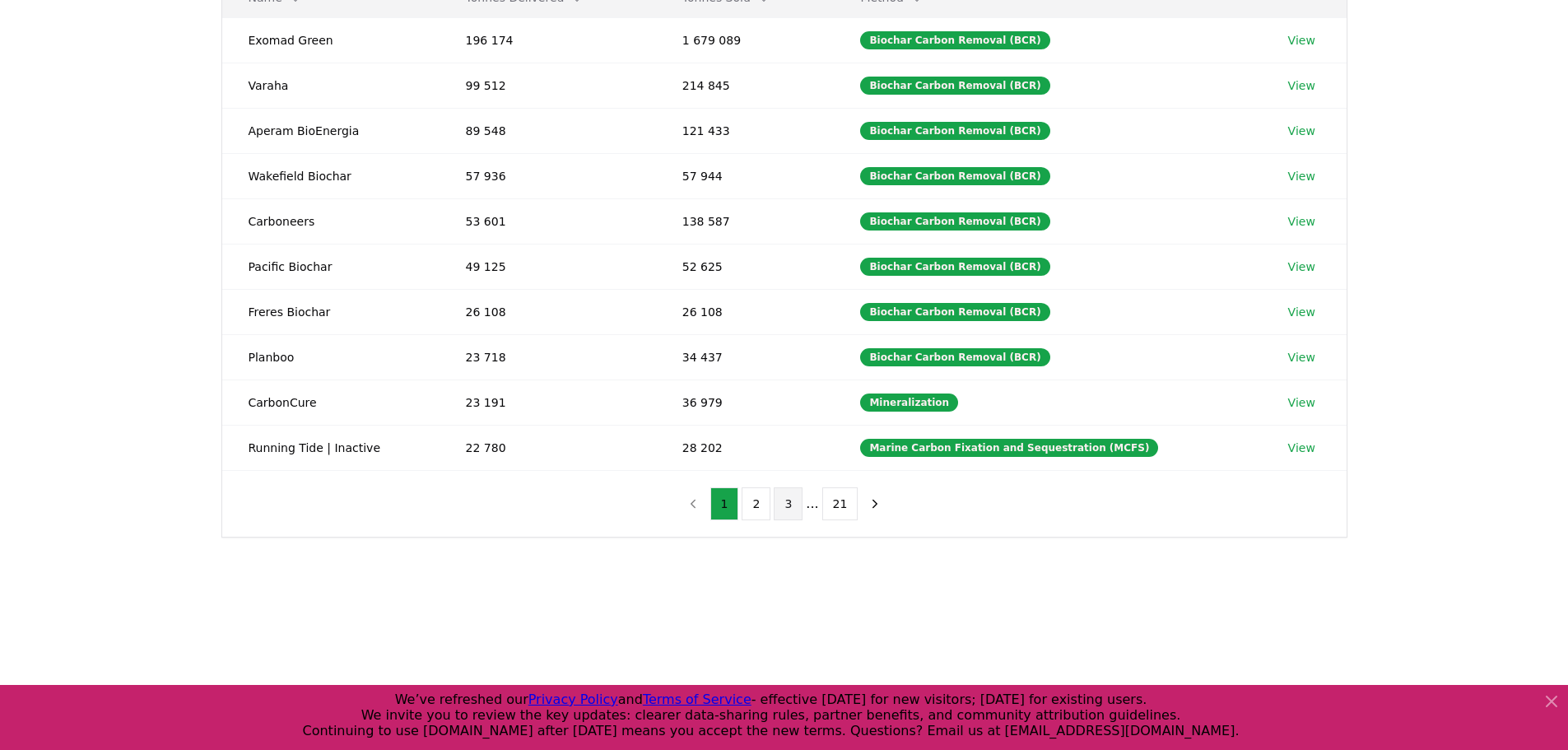
click at [784, 507] on button "3" at bounding box center [788, 503] width 28 height 33
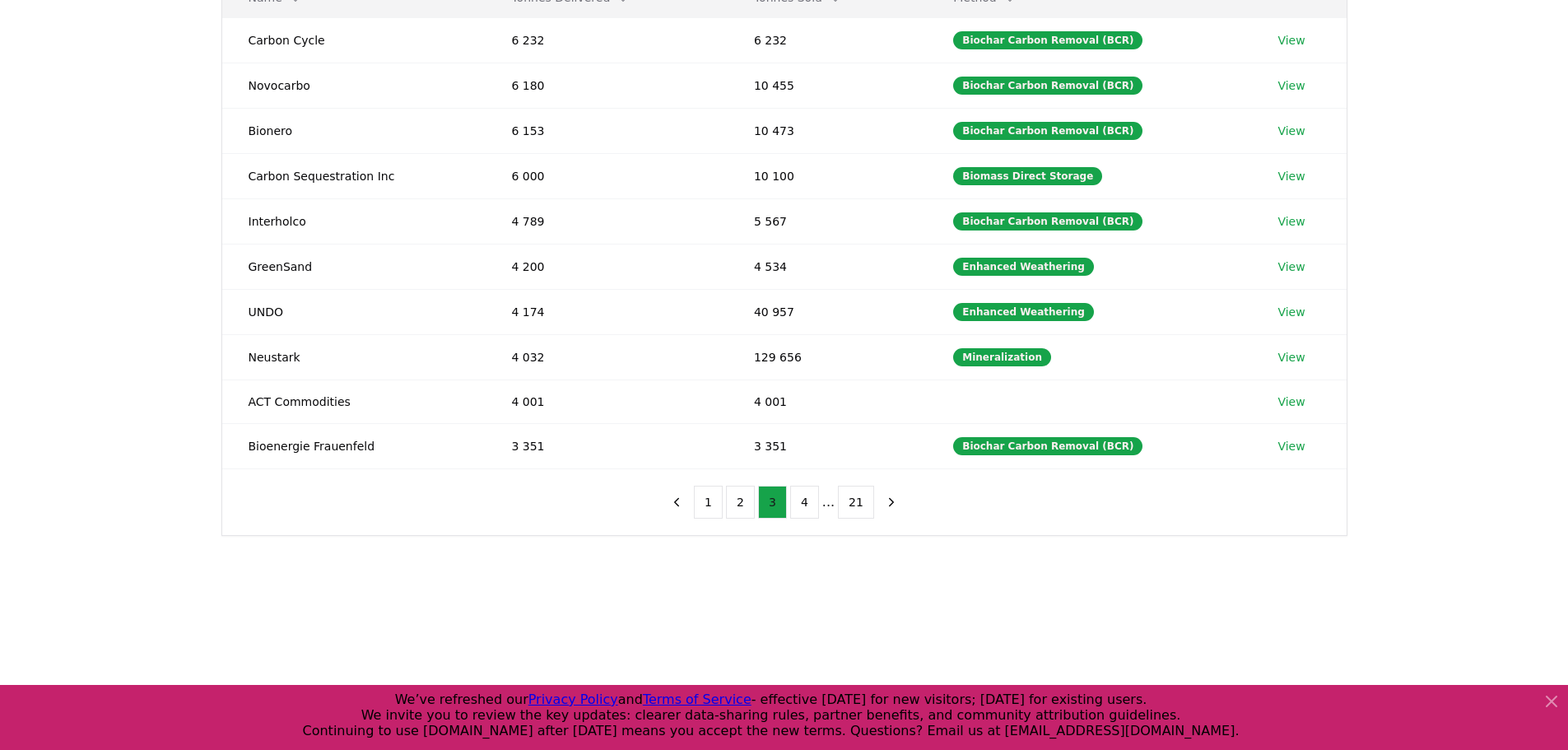
click at [762, 505] on button "3" at bounding box center [773, 502] width 28 height 33
click at [752, 501] on button "2" at bounding box center [740, 502] width 28 height 33
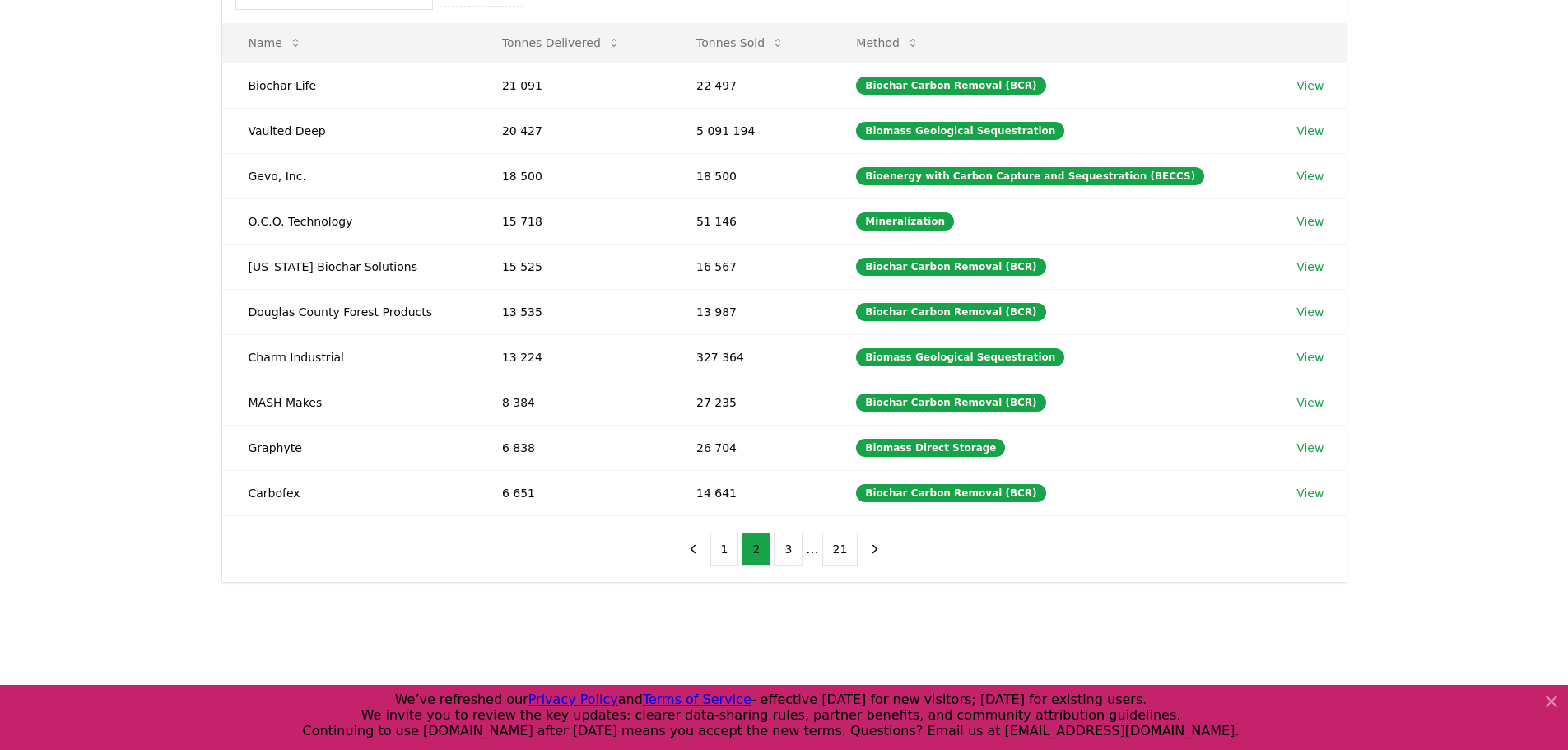
scroll to position [165, 0]
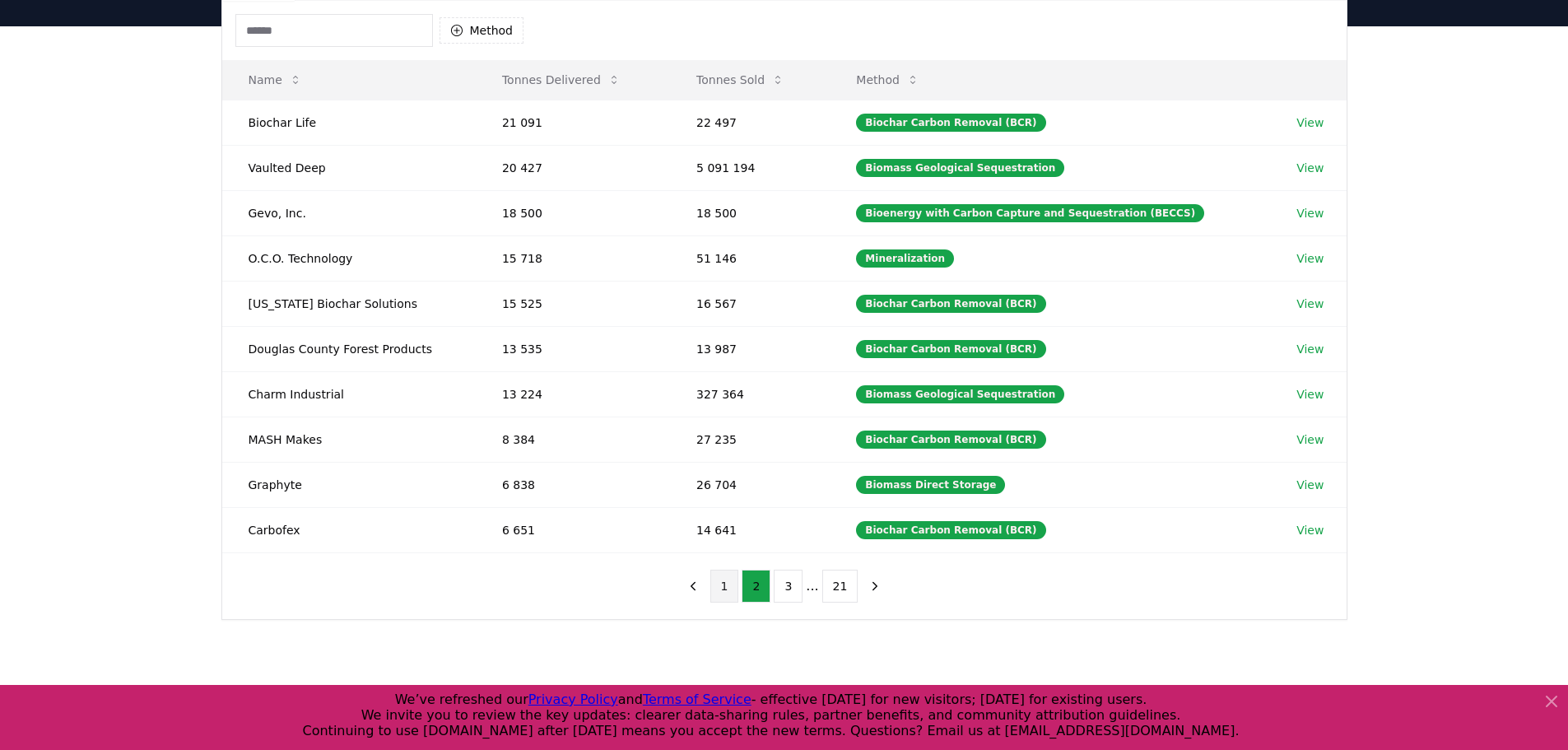
click at [721, 588] on button "1" at bounding box center [725, 585] width 28 height 33
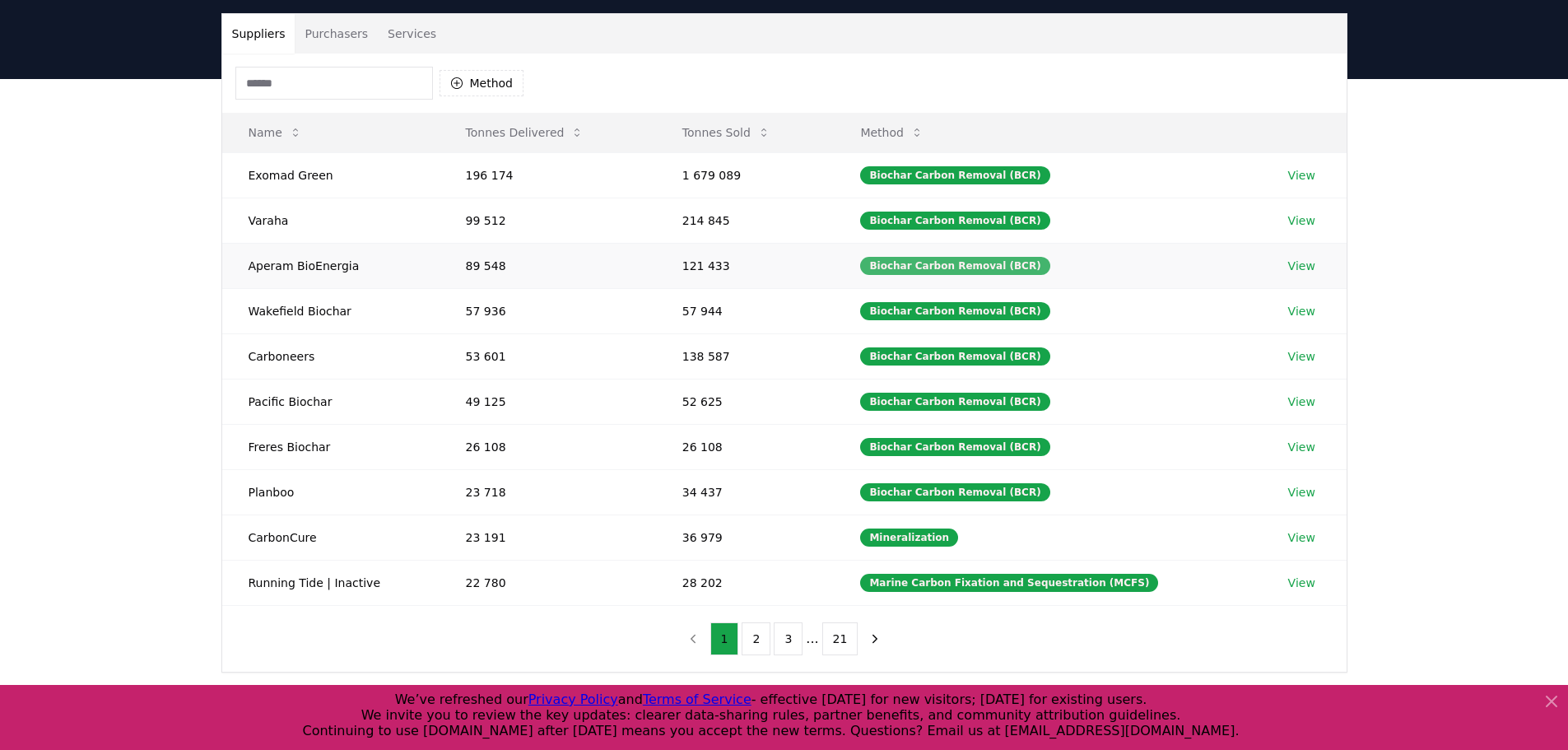
scroll to position [82, 0]
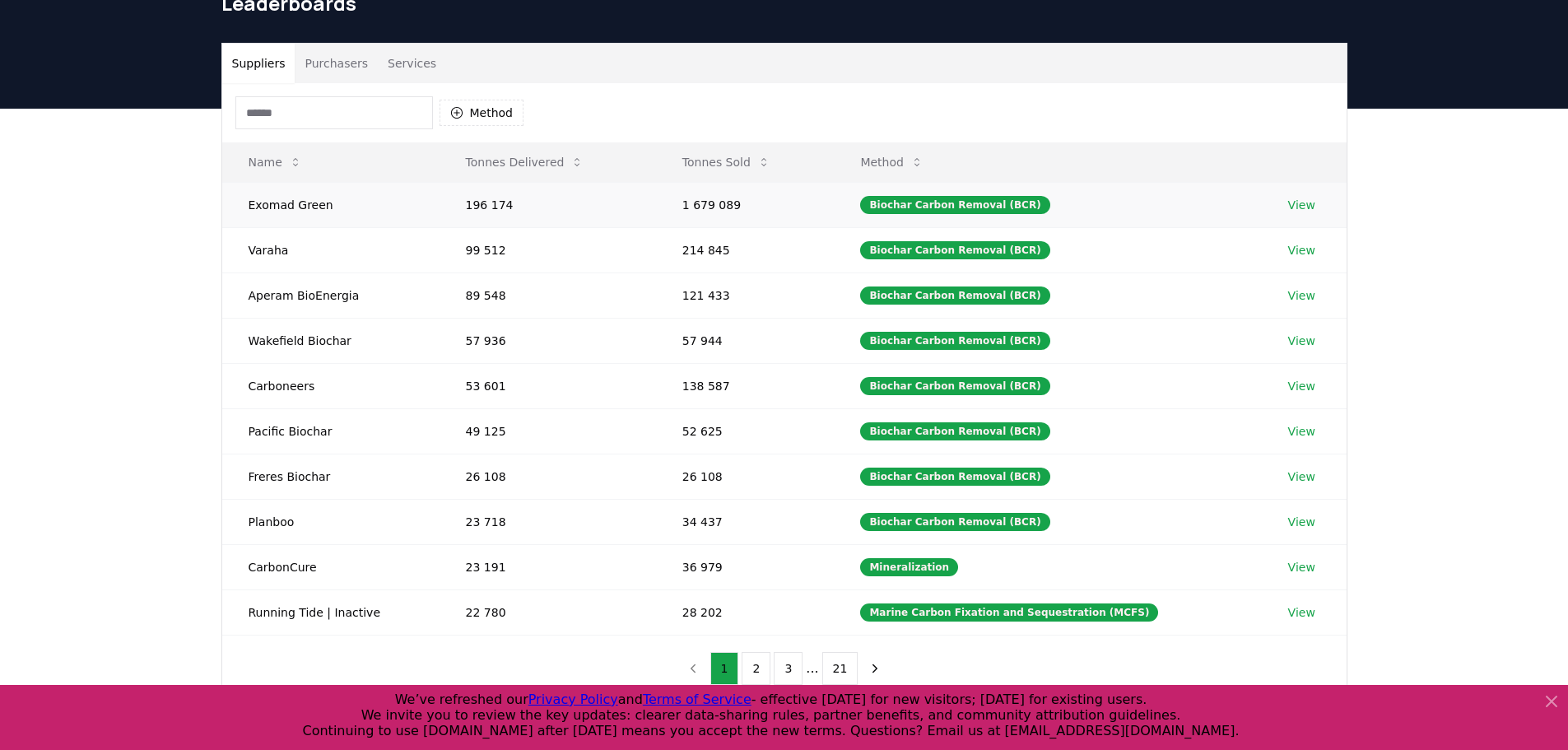
click at [1299, 201] on link "View" at bounding box center [1302, 205] width 27 height 17
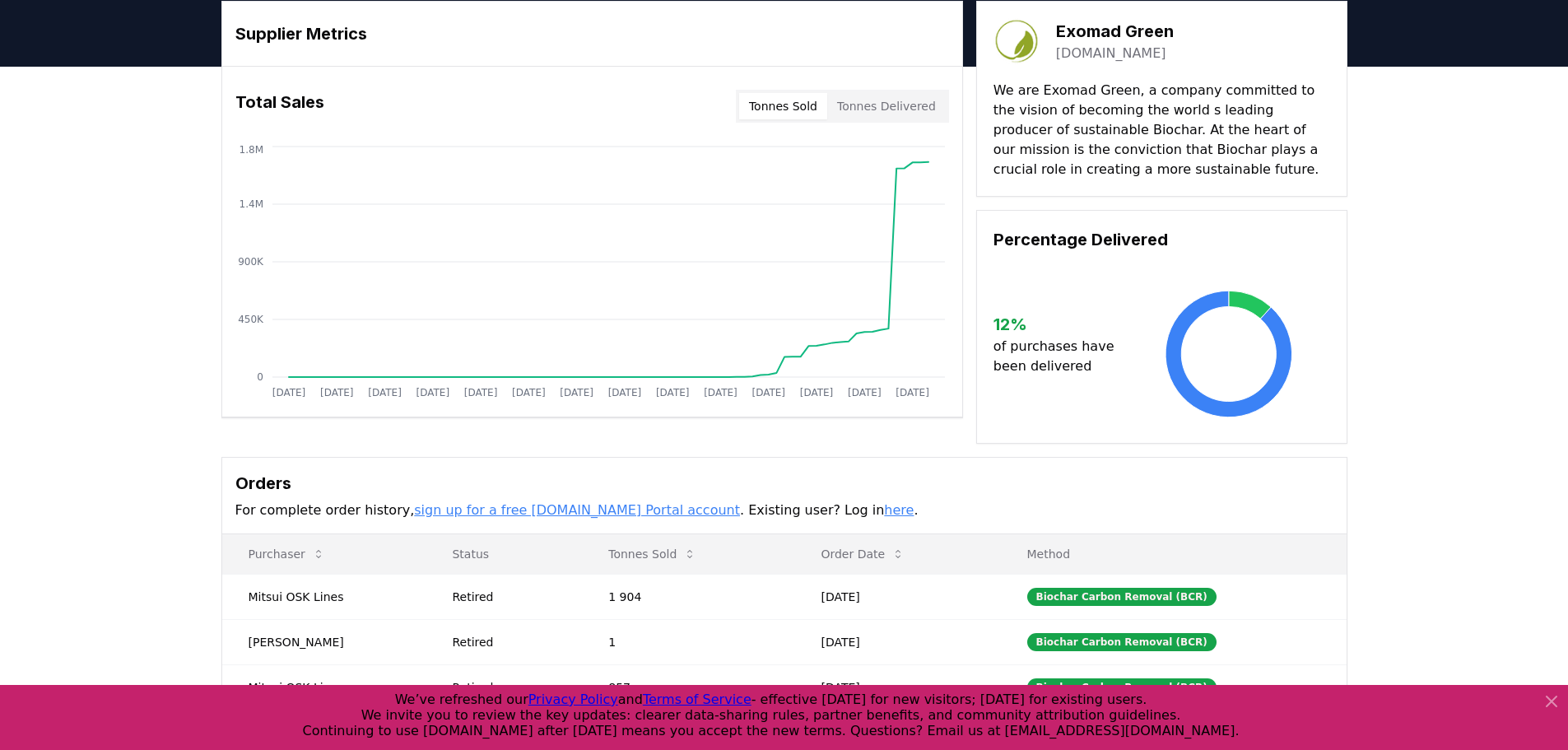
scroll to position [82, 0]
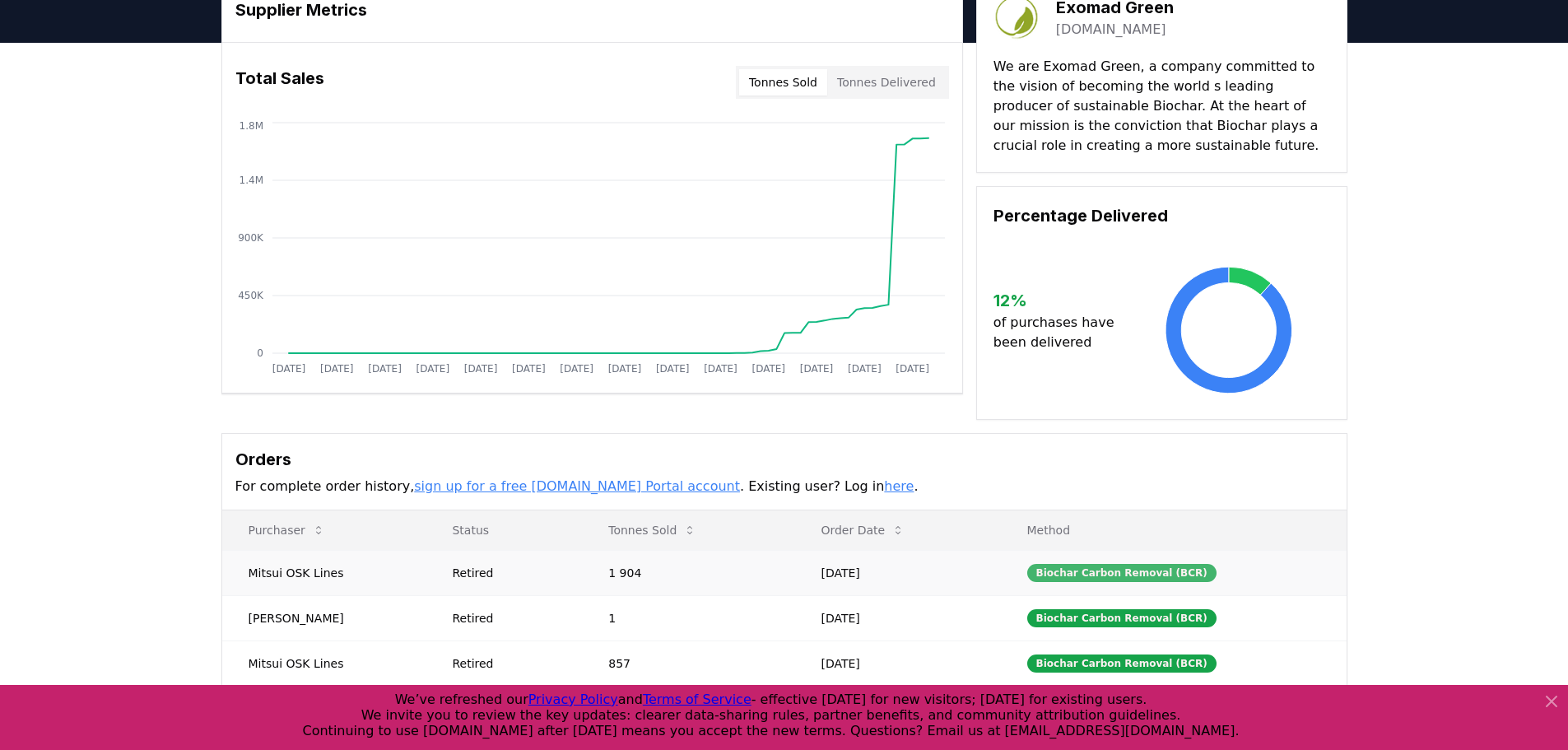
click at [1084, 578] on div "Biochar Carbon Removal (BCR)" at bounding box center [1122, 573] width 189 height 18
drag, startPoint x: 1131, startPoint y: 564, endPoint x: 1132, endPoint y: 596, distance: 32.0
click at [1132, 596] on tbody "Mitsui OSK Lines Retired 1 904 Sep 01, 2025 Biochar Carbon Removal (BCR) Chris …" at bounding box center [784, 663] width 1125 height 227
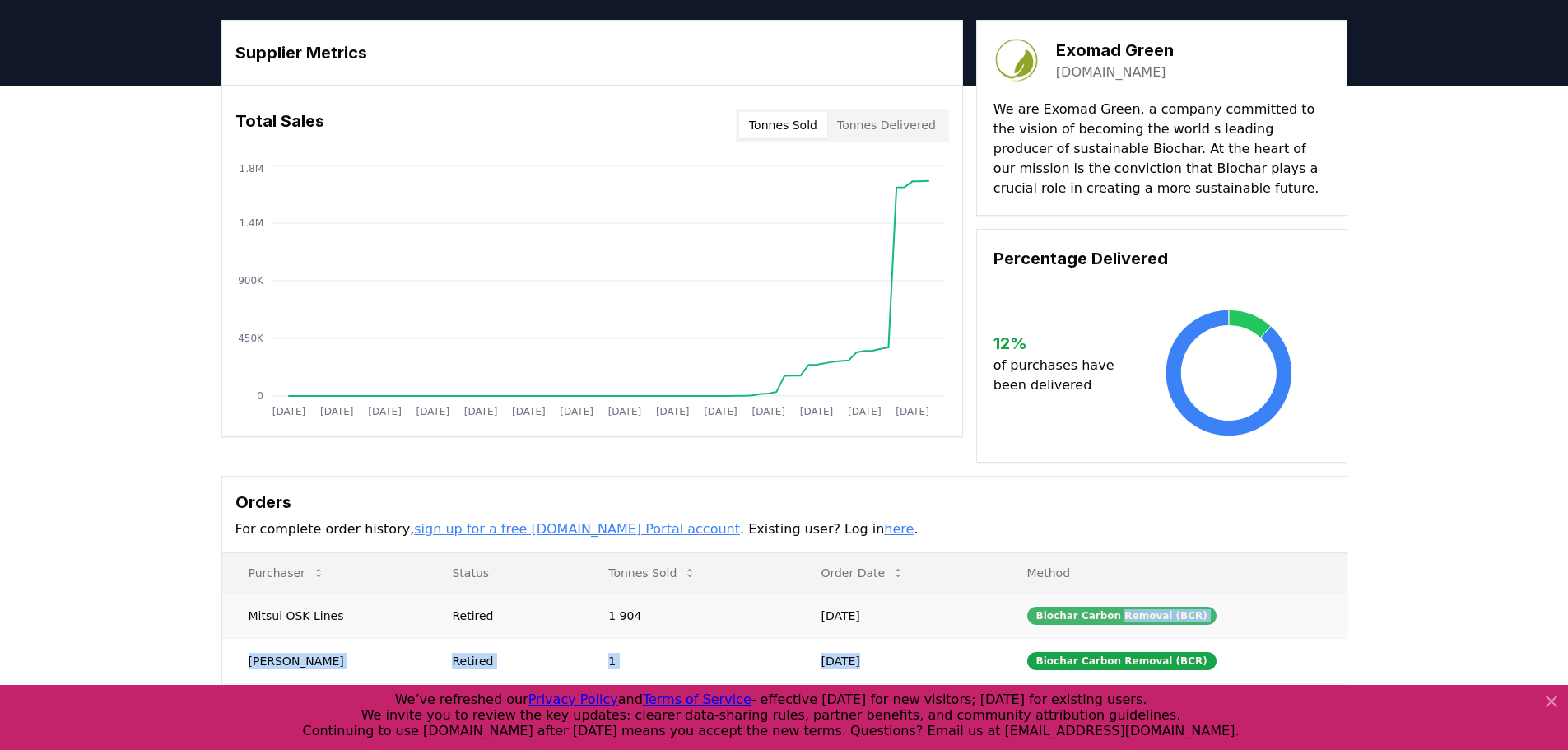
scroll to position [0, 0]
